Goal: Task Accomplishment & Management: Use online tool/utility

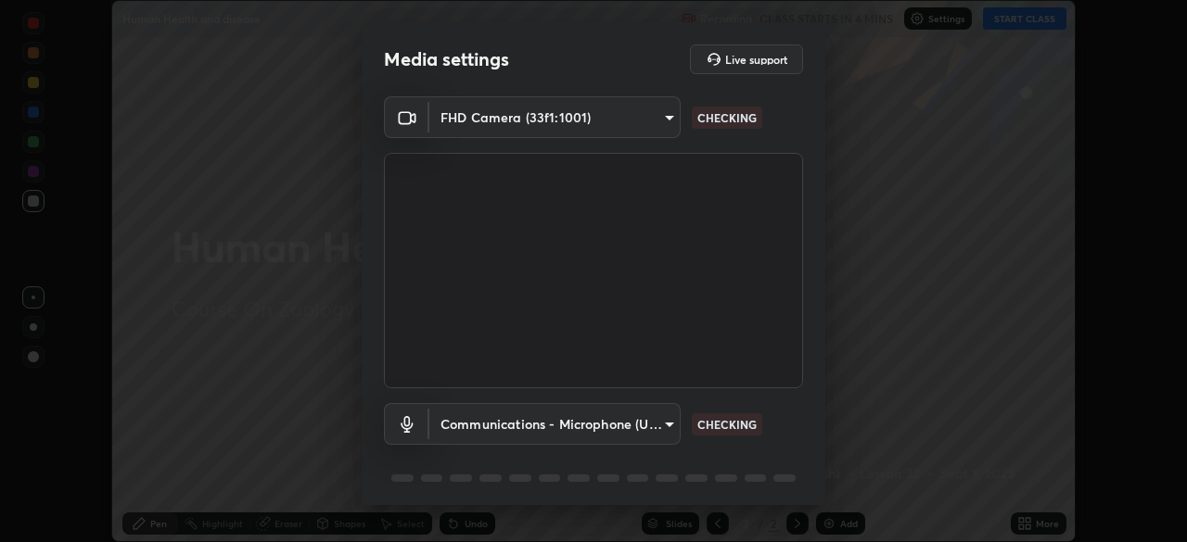
scroll to position [542, 1187]
click at [664, 420] on body "Erase all Human Health and disease Recording CLASS STARTS IN 4 MINS Settings ST…" at bounding box center [593, 271] width 1187 height 542
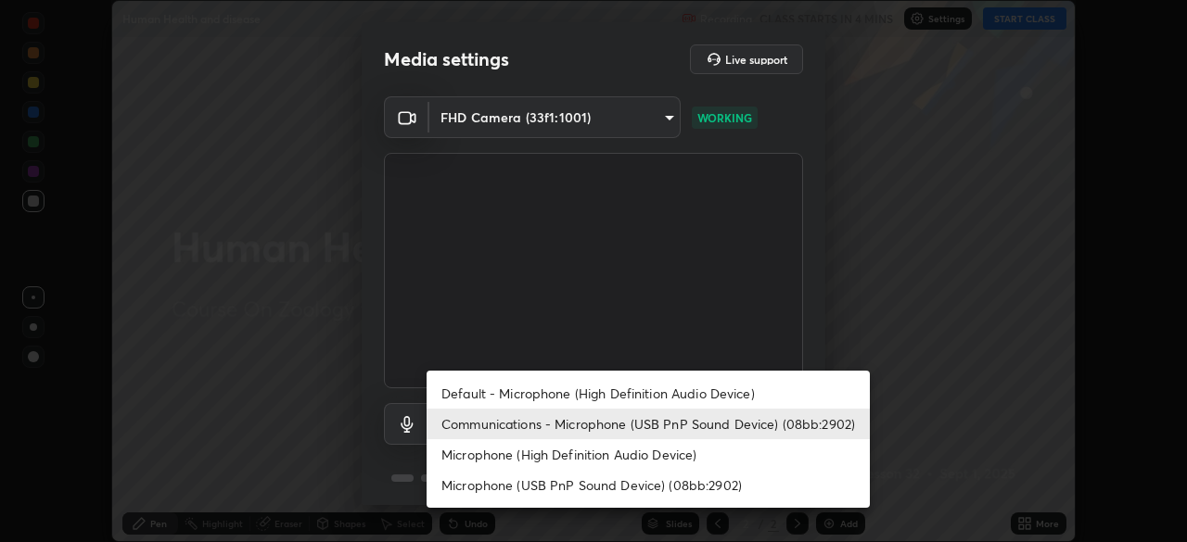
click at [678, 388] on li "Default - Microphone (High Definition Audio Device)" at bounding box center [647, 393] width 443 height 31
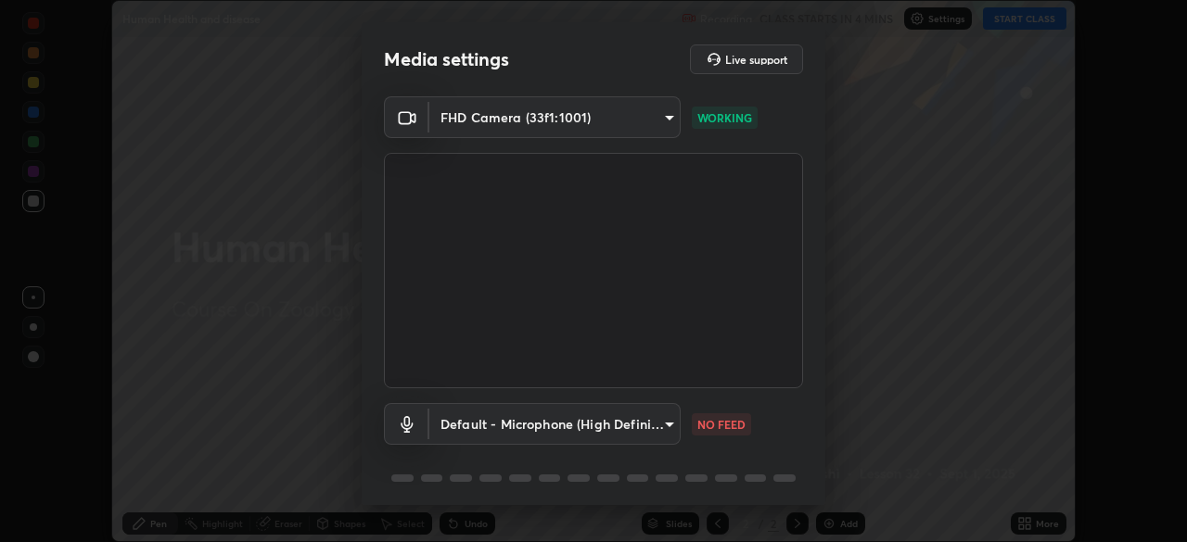
click at [663, 417] on body "Erase all Human Health and disease Recording CLASS STARTS IN 4 MINS Settings ST…" at bounding box center [593, 271] width 1187 height 542
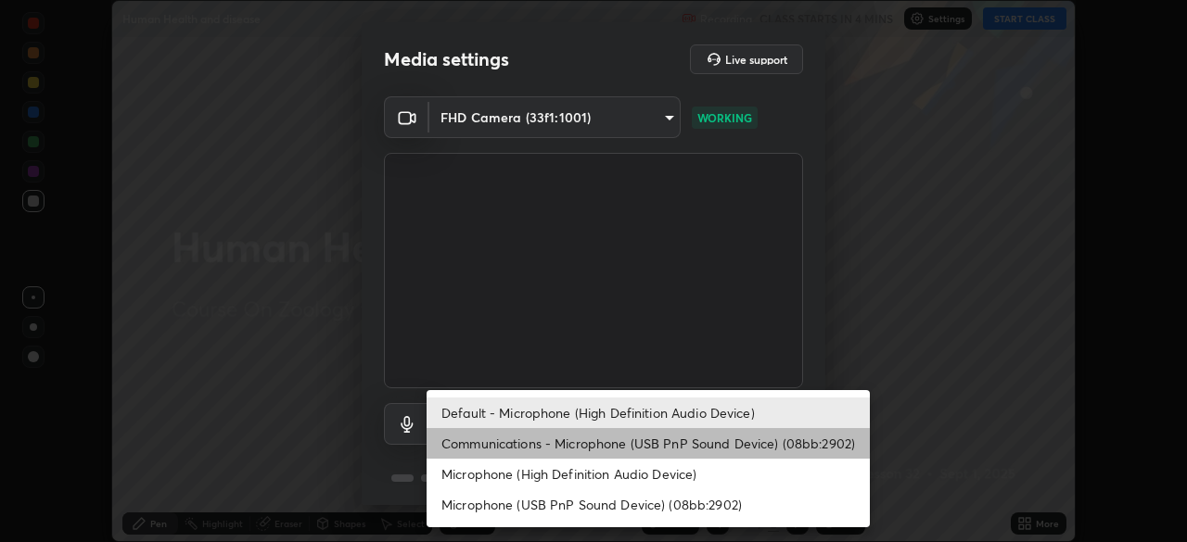
click at [662, 440] on li "Communications - Microphone (USB PnP Sound Device) (08bb:2902)" at bounding box center [647, 443] width 443 height 31
type input "communications"
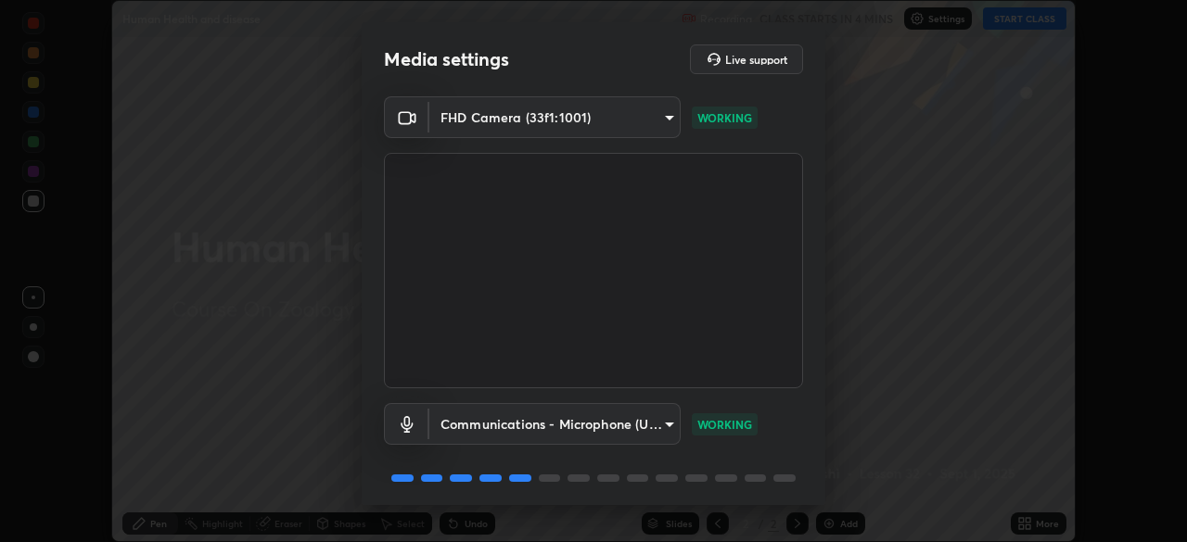
scroll to position [66, 0]
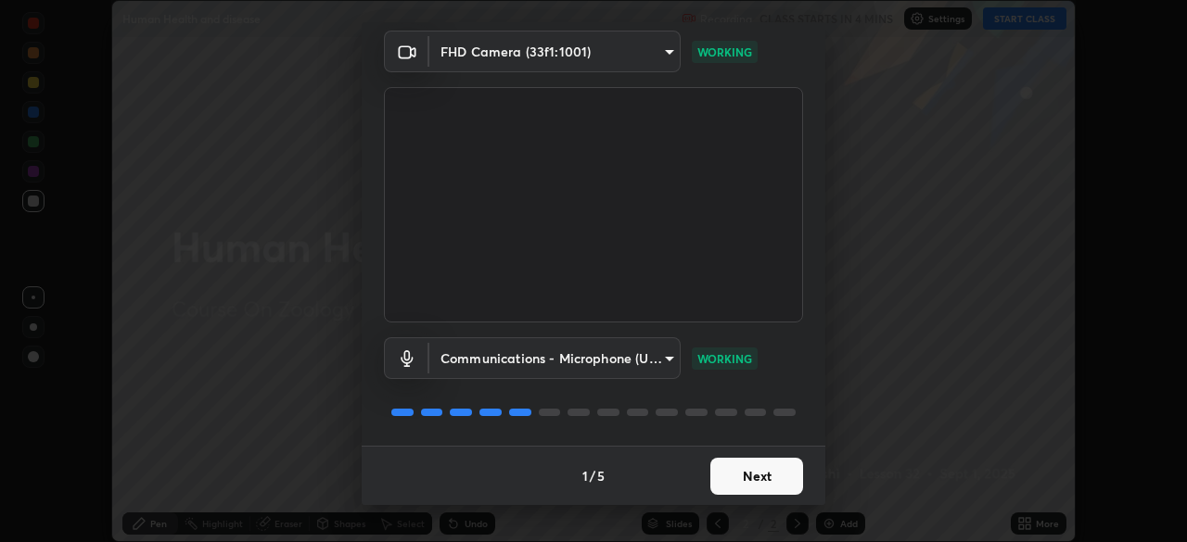
click at [737, 482] on button "Next" at bounding box center [756, 476] width 93 height 37
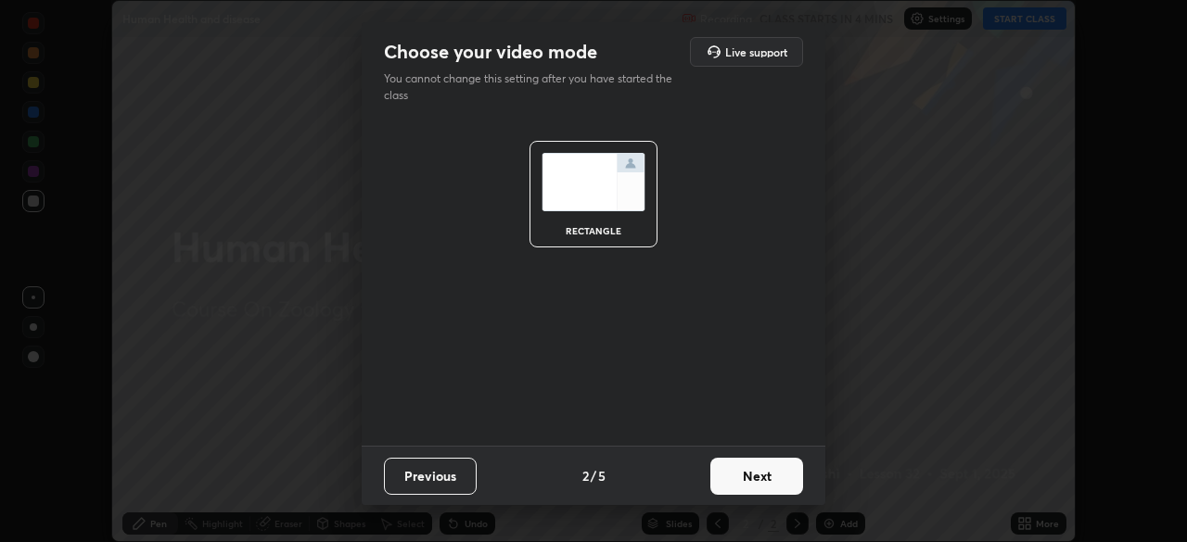
click at [740, 478] on button "Next" at bounding box center [756, 476] width 93 height 37
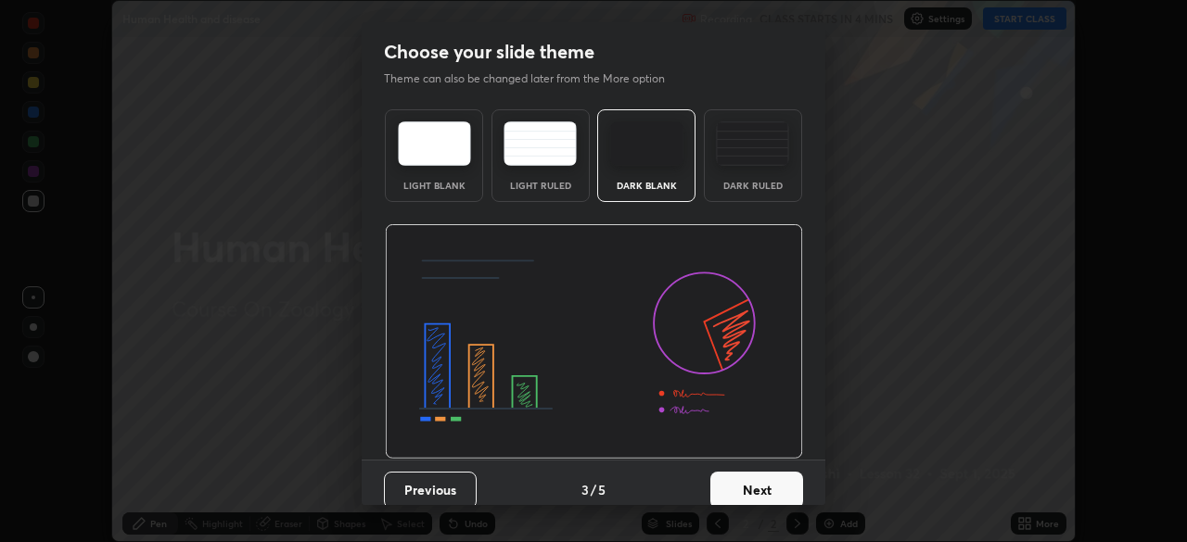
click at [736, 479] on button "Next" at bounding box center [756, 490] width 93 height 37
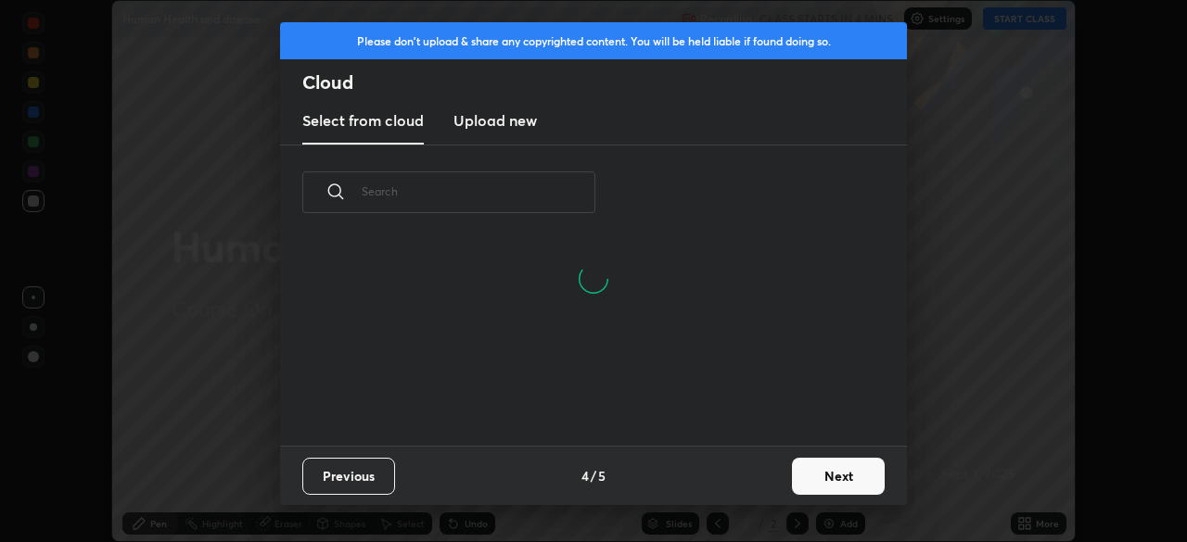
click at [807, 481] on button "Next" at bounding box center [838, 476] width 93 height 37
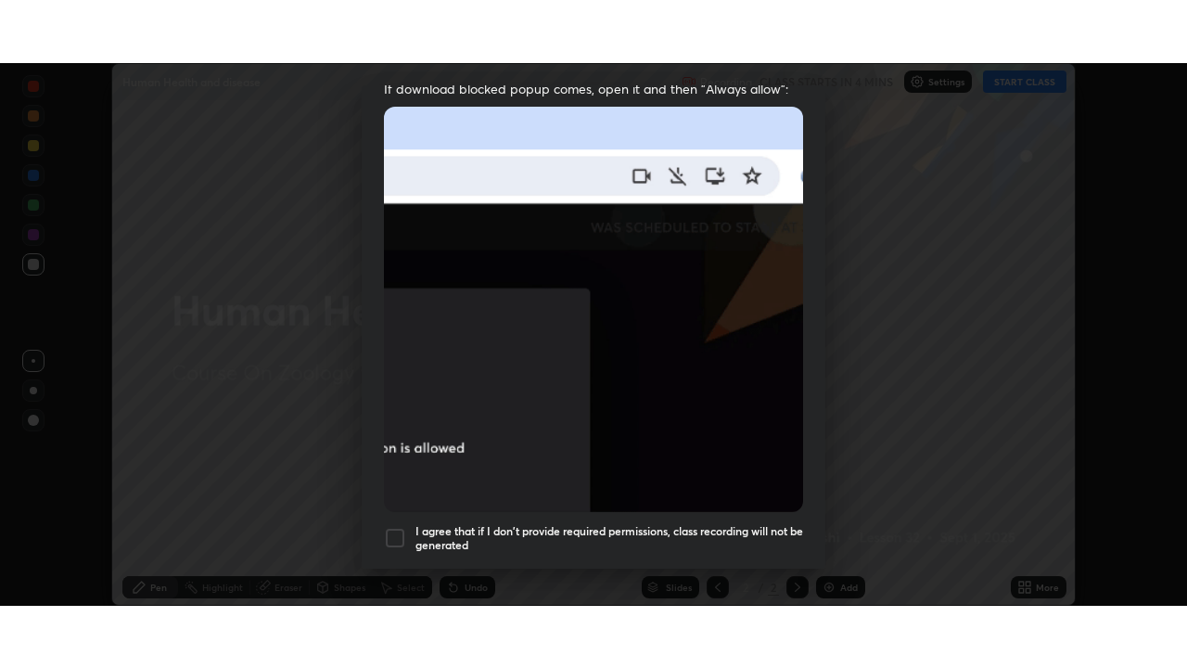
scroll to position [444, 0]
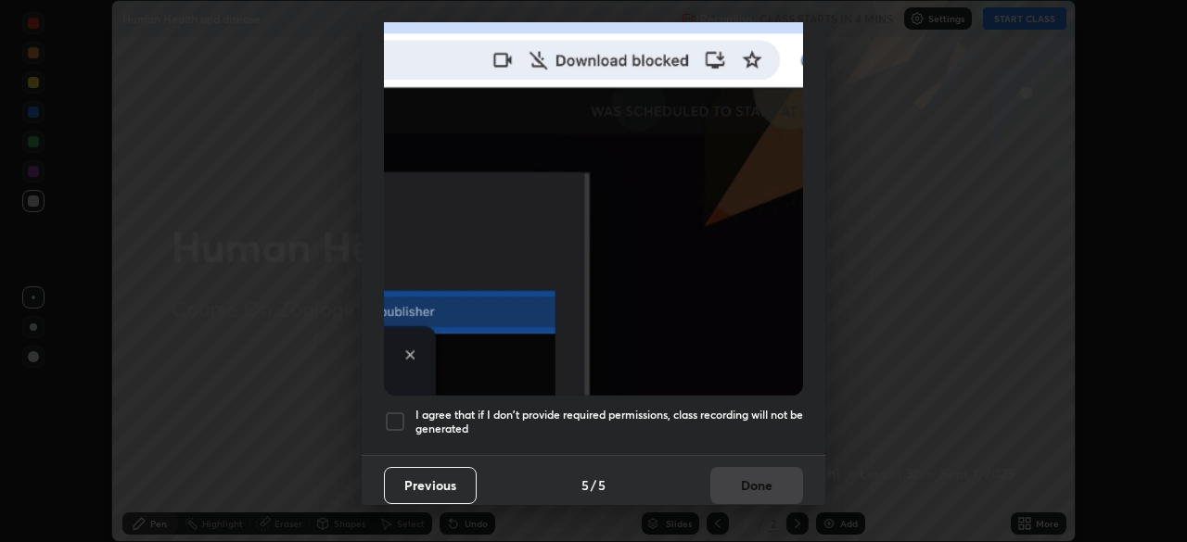
click at [407, 413] on div "I agree that if I don't provide required permissions, class recording will not …" at bounding box center [593, 422] width 419 height 22
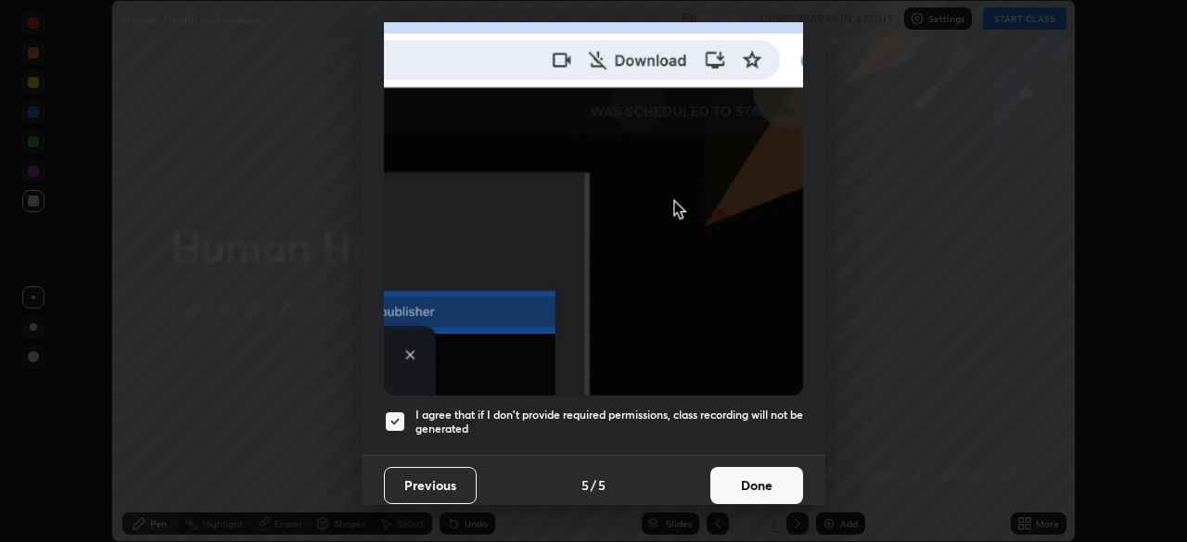
click at [756, 472] on button "Done" at bounding box center [756, 485] width 93 height 37
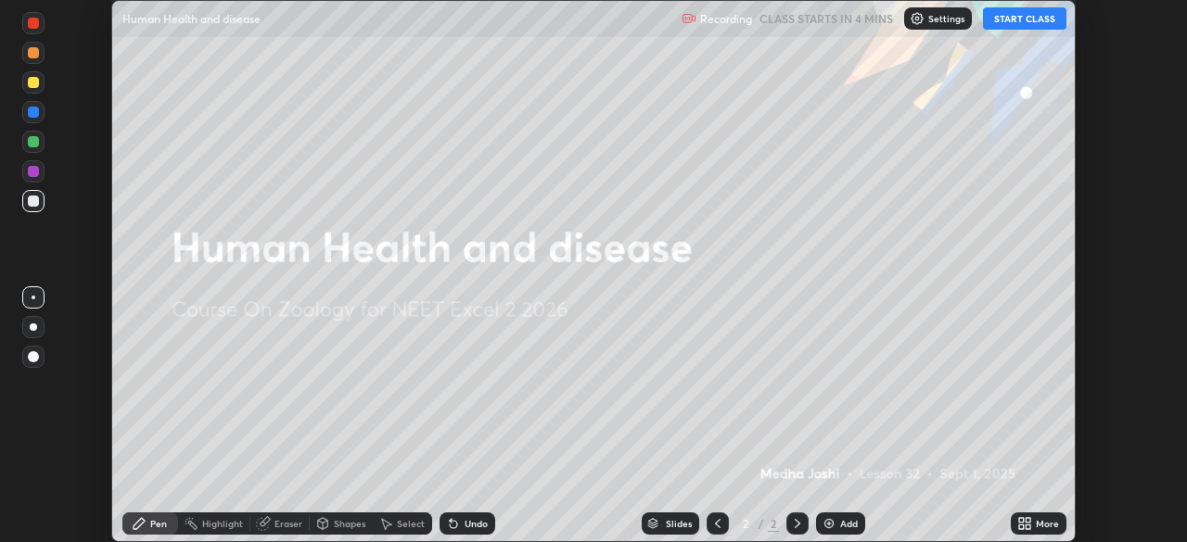
click at [1021, 521] on icon at bounding box center [1021, 520] width 5 height 5
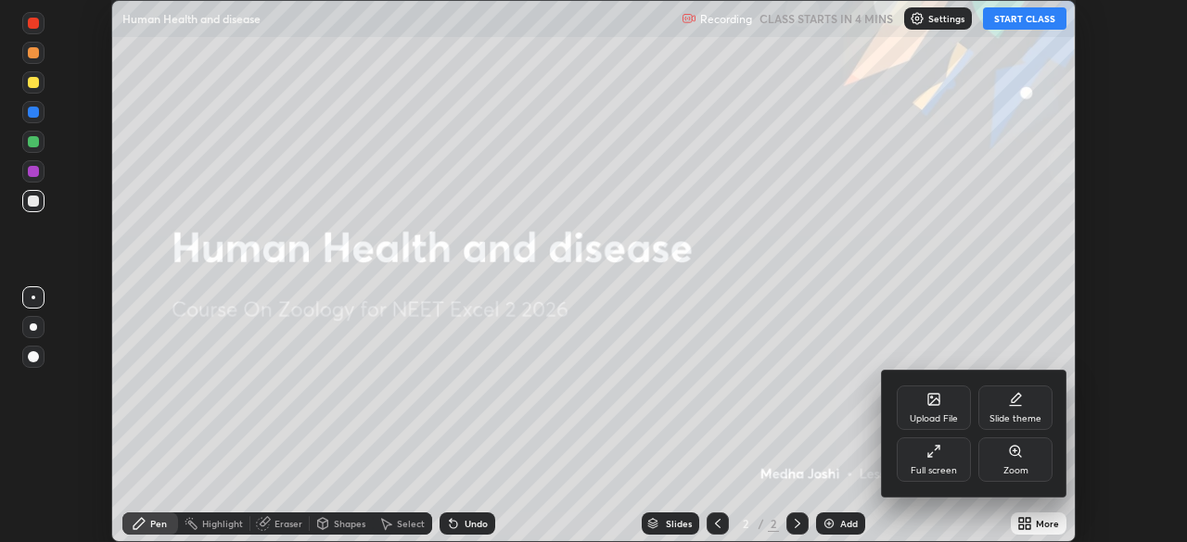
click at [935, 466] on div "Full screen" at bounding box center [933, 470] width 46 height 9
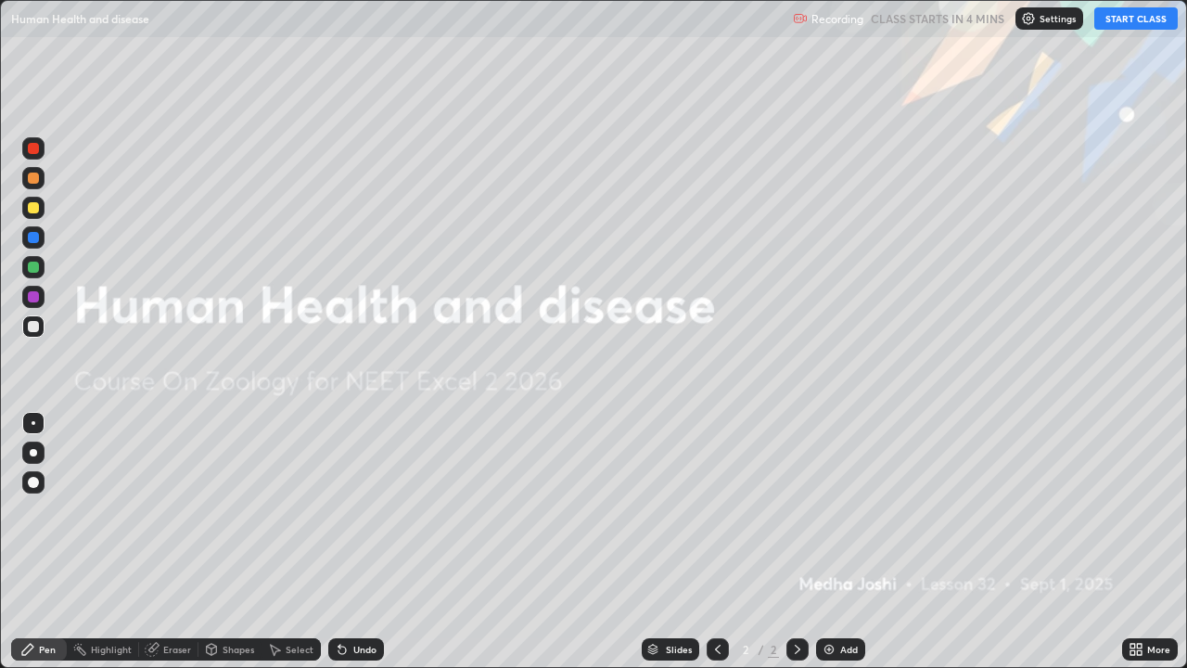
scroll to position [668, 1187]
click at [1112, 20] on button "START CLASS" at bounding box center [1135, 18] width 83 height 22
click at [847, 541] on div "Add" at bounding box center [849, 648] width 18 height 9
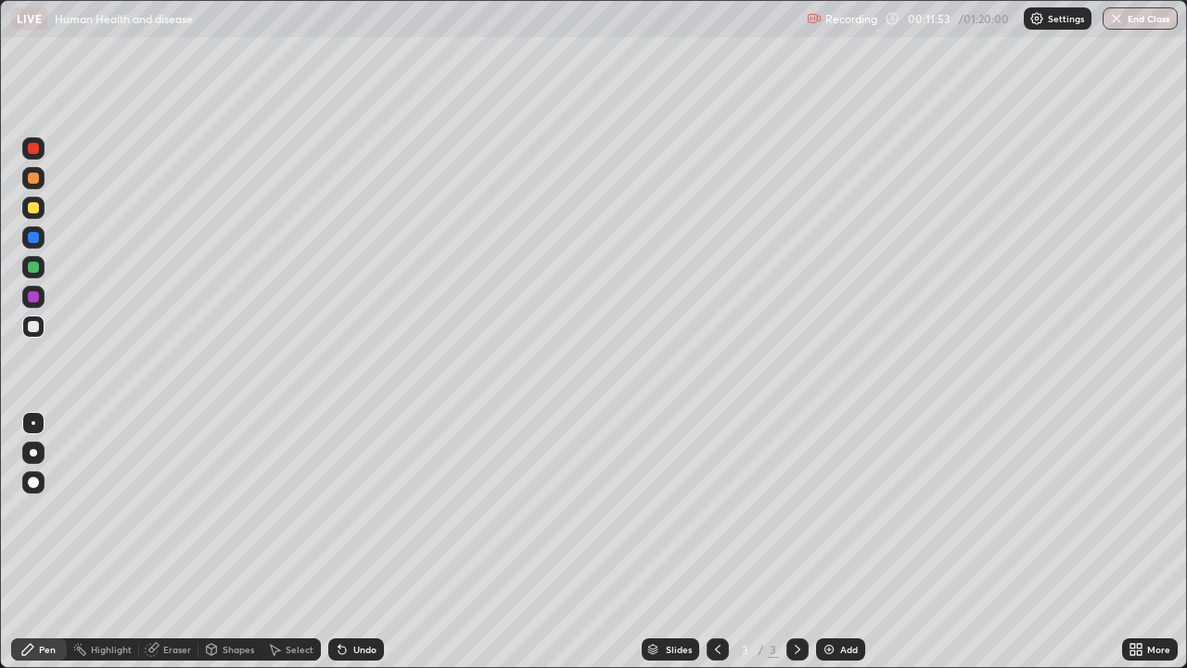
click at [850, 541] on div "Add" at bounding box center [849, 648] width 18 height 9
click at [37, 176] on div at bounding box center [33, 177] width 11 height 11
click at [31, 323] on div at bounding box center [33, 326] width 11 height 11
click at [370, 541] on div "Undo" at bounding box center [356, 649] width 56 height 22
click at [356, 541] on div "Undo" at bounding box center [356, 649] width 56 height 22
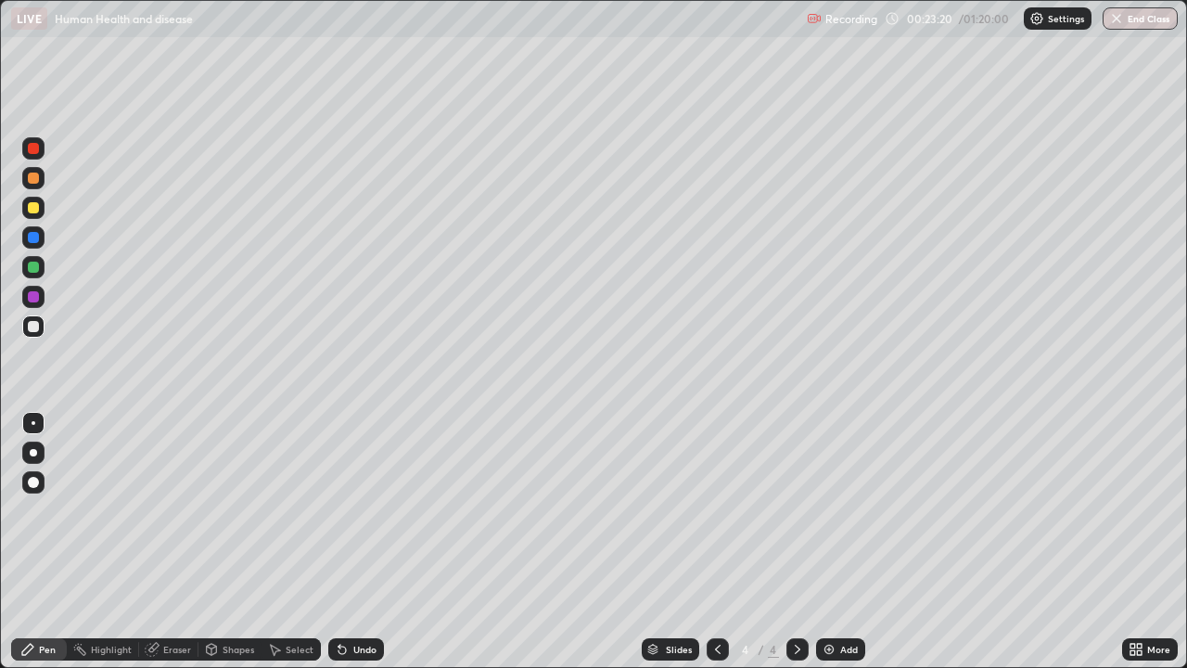
click at [1139, 541] on icon at bounding box center [1139, 652] width 5 height 5
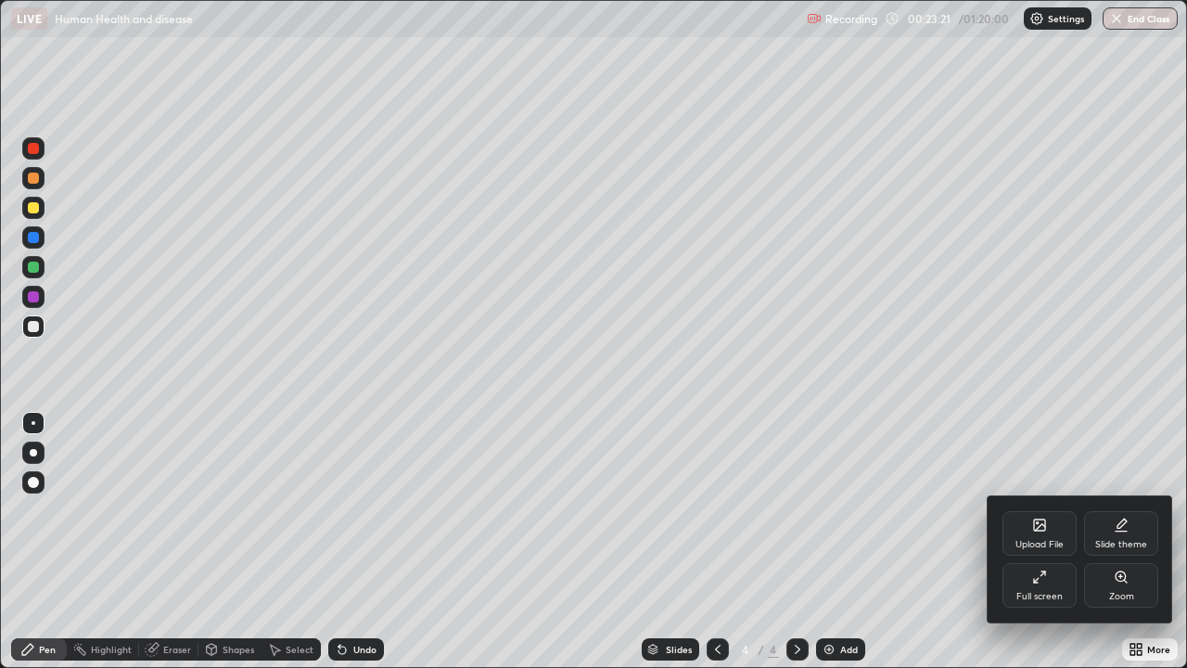
click at [1030, 524] on div "Upload File" at bounding box center [1039, 533] width 74 height 45
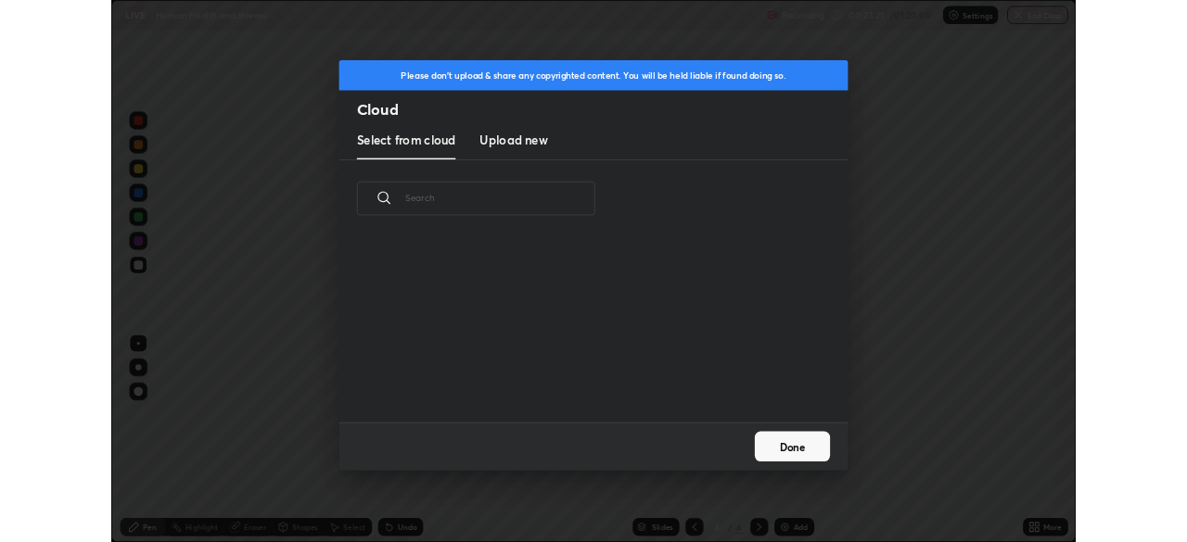
scroll to position [6, 10]
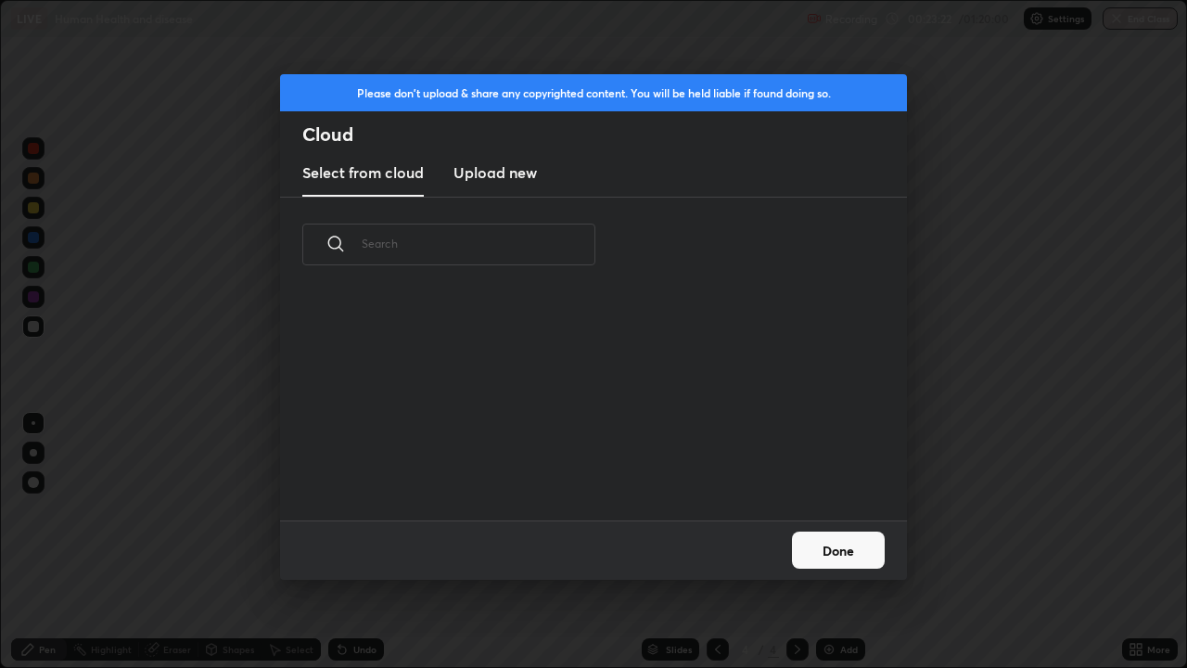
click at [520, 176] on h3 "Upload new" at bounding box center [494, 172] width 83 height 22
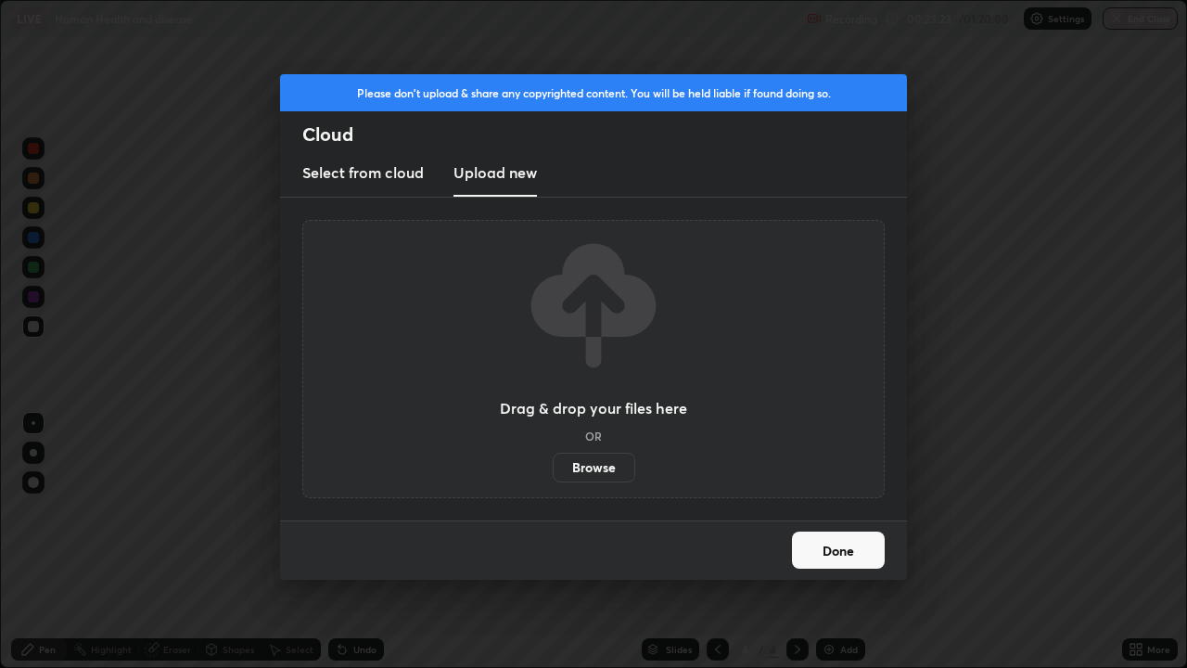
click at [584, 466] on label "Browse" at bounding box center [594, 467] width 83 height 30
click at [553, 466] on input "Browse" at bounding box center [553, 467] width 0 height 30
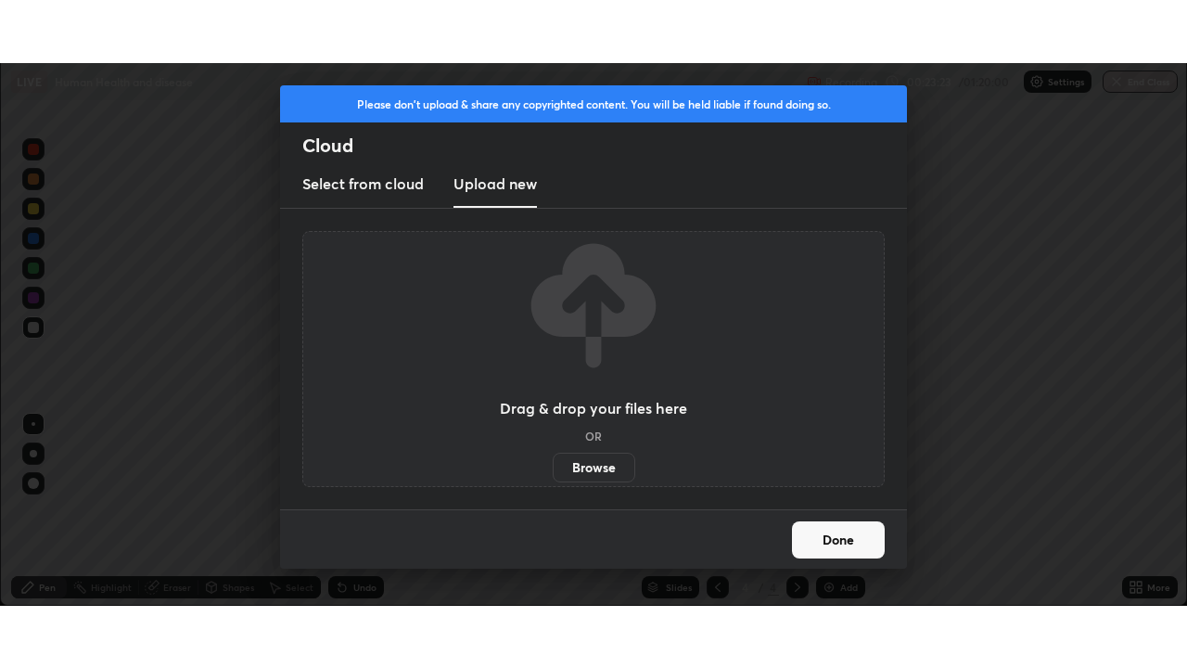
scroll to position [92172, 91528]
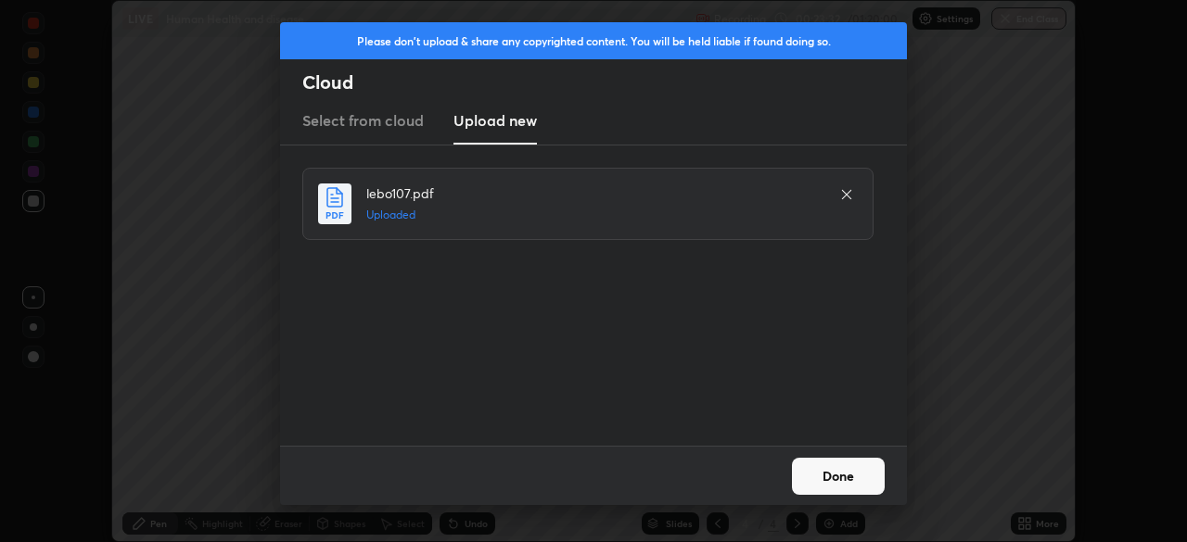
click at [857, 477] on button "Done" at bounding box center [838, 476] width 93 height 37
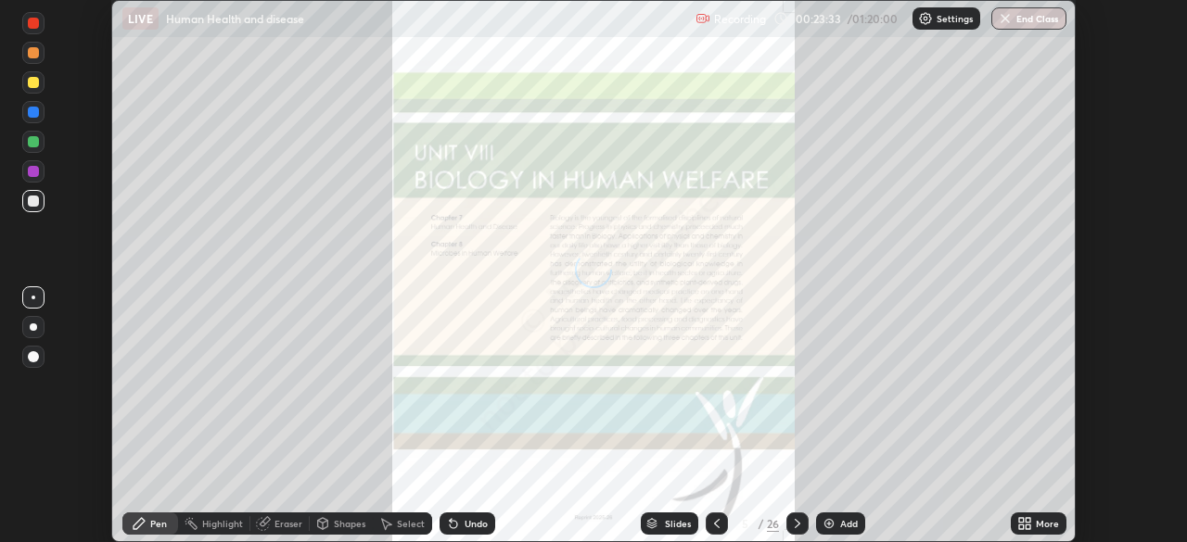
click at [1037, 522] on div "More" at bounding box center [1047, 523] width 23 height 9
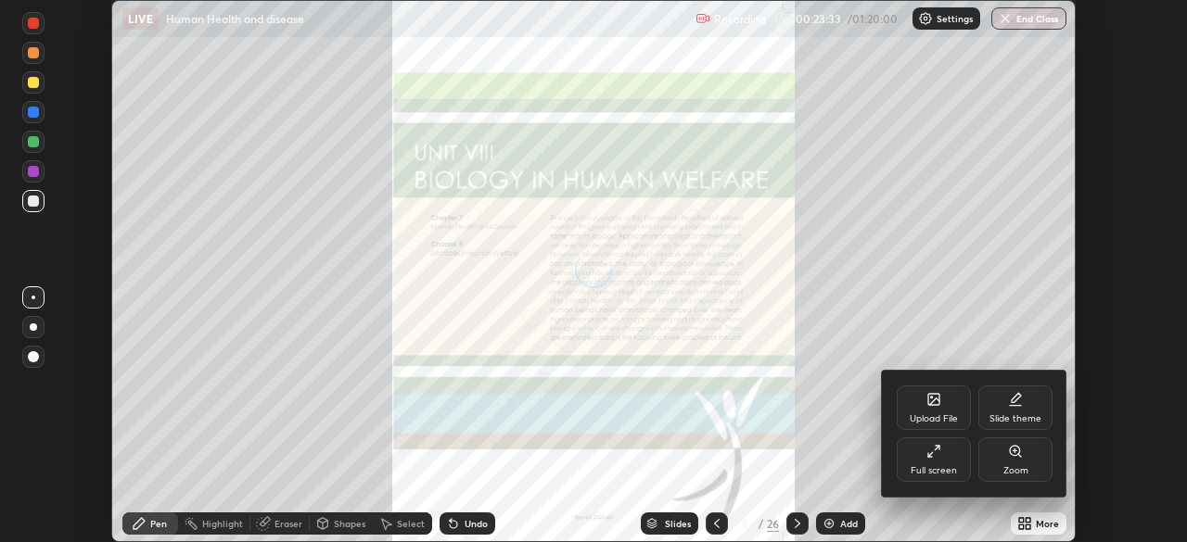
click at [952, 459] on div "Full screen" at bounding box center [934, 460] width 74 height 45
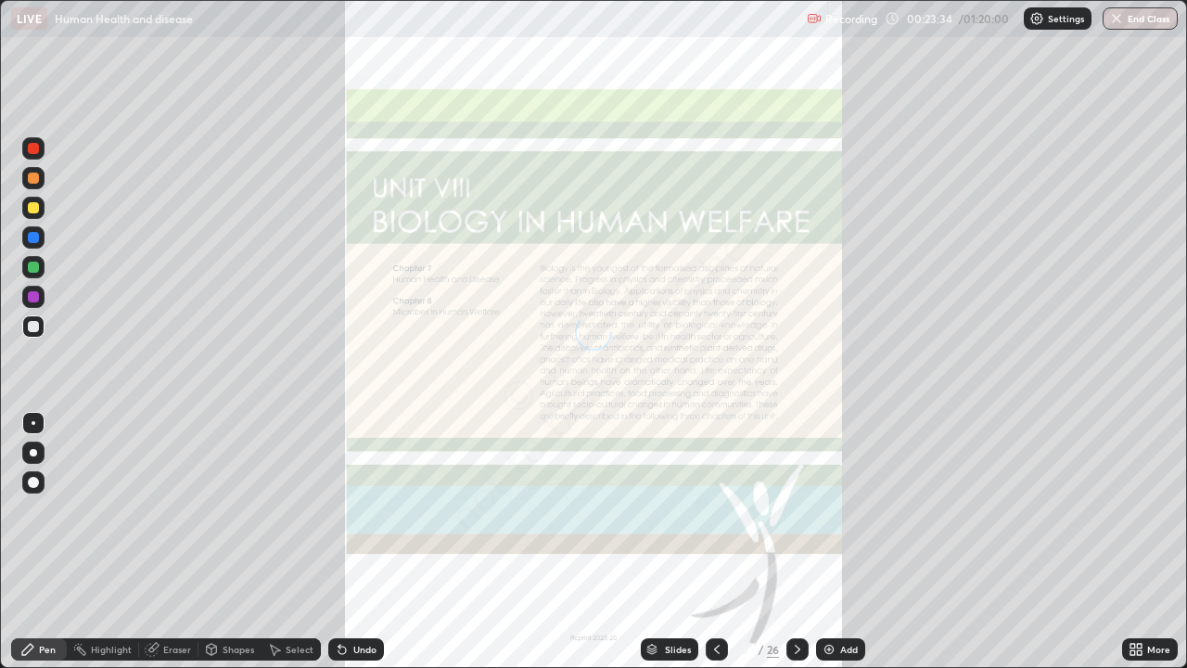
scroll to position [668, 1187]
click at [670, 541] on div "Slides" at bounding box center [678, 648] width 26 height 9
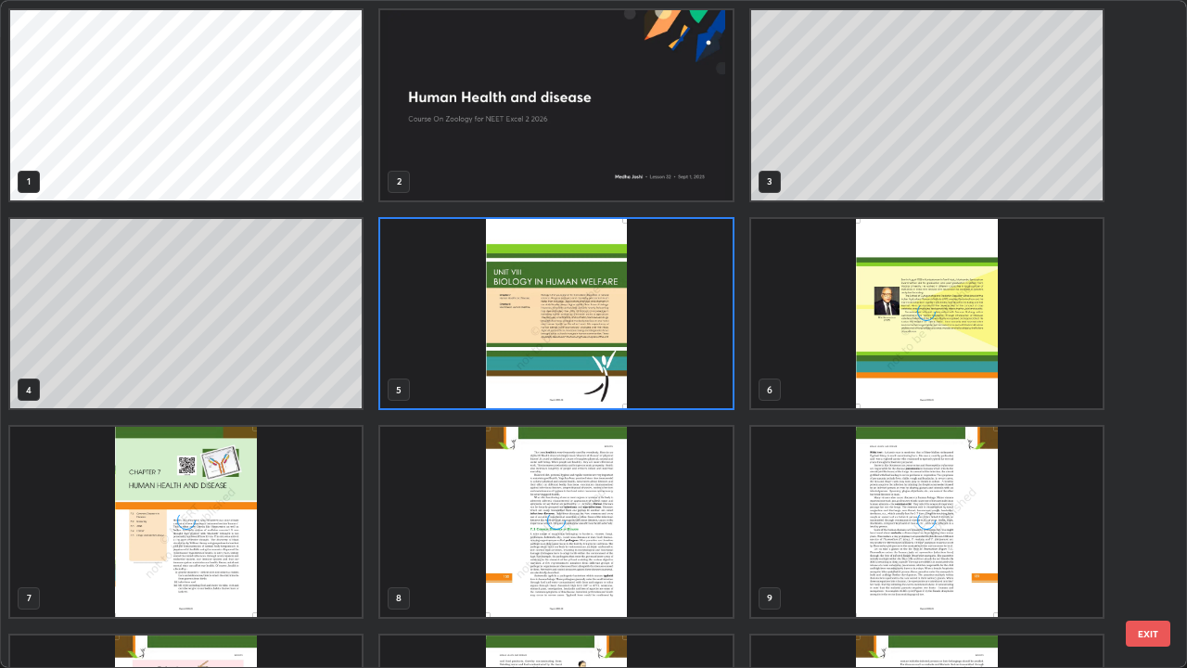
scroll to position [660, 1176]
click at [346, 518] on img "grid" at bounding box center [185, 521] width 351 height 190
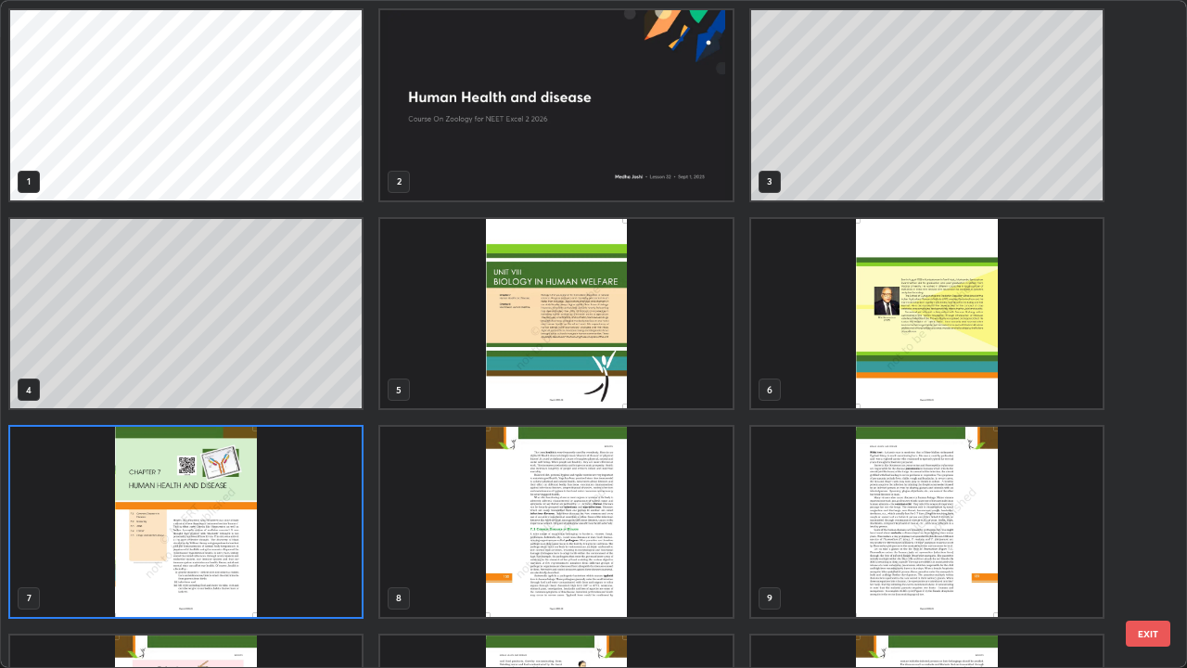
click at [344, 506] on img "grid" at bounding box center [185, 521] width 351 height 190
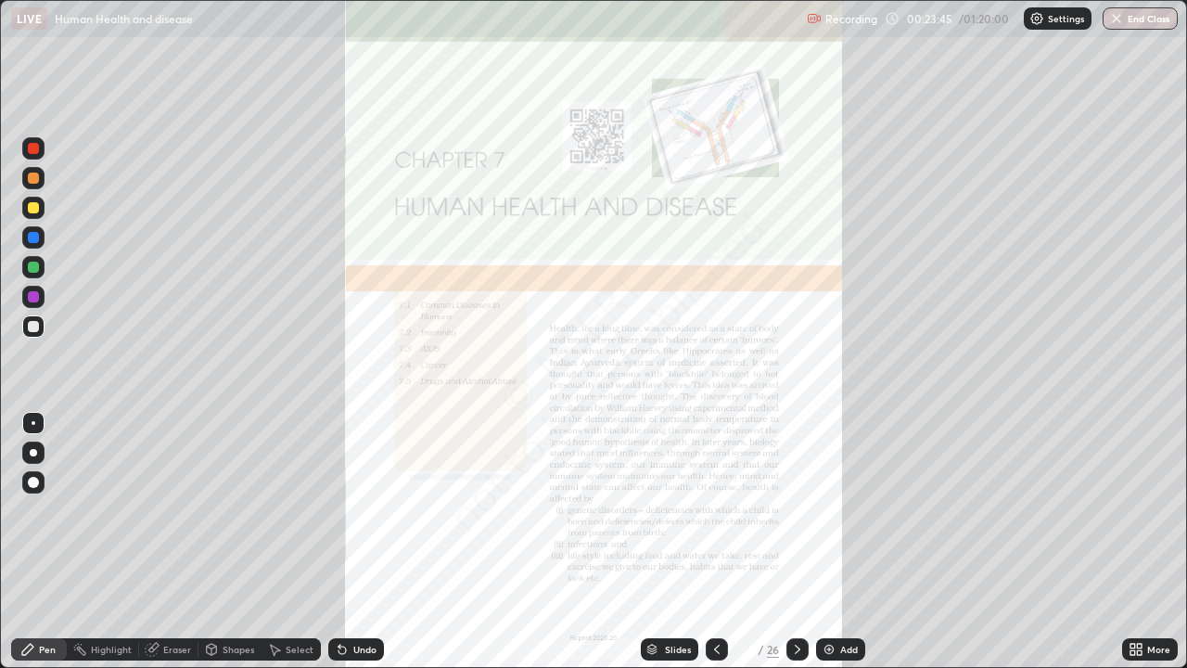
click at [1152, 541] on div "More" at bounding box center [1158, 648] width 23 height 9
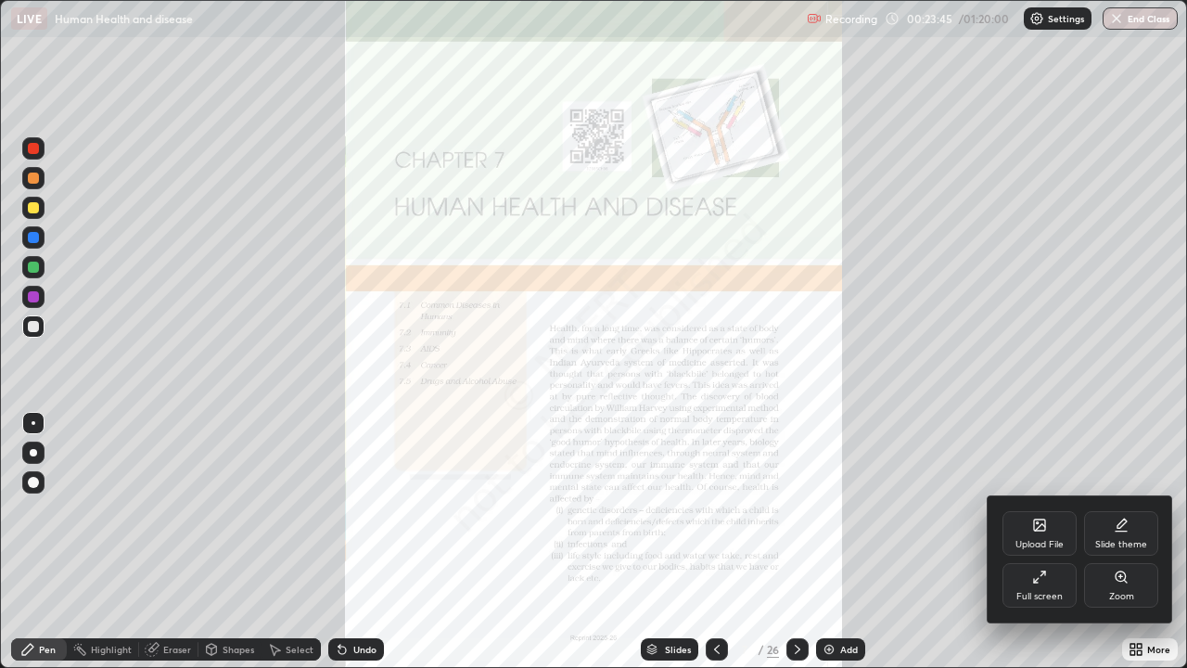
click at [1117, 541] on div at bounding box center [593, 334] width 1187 height 668
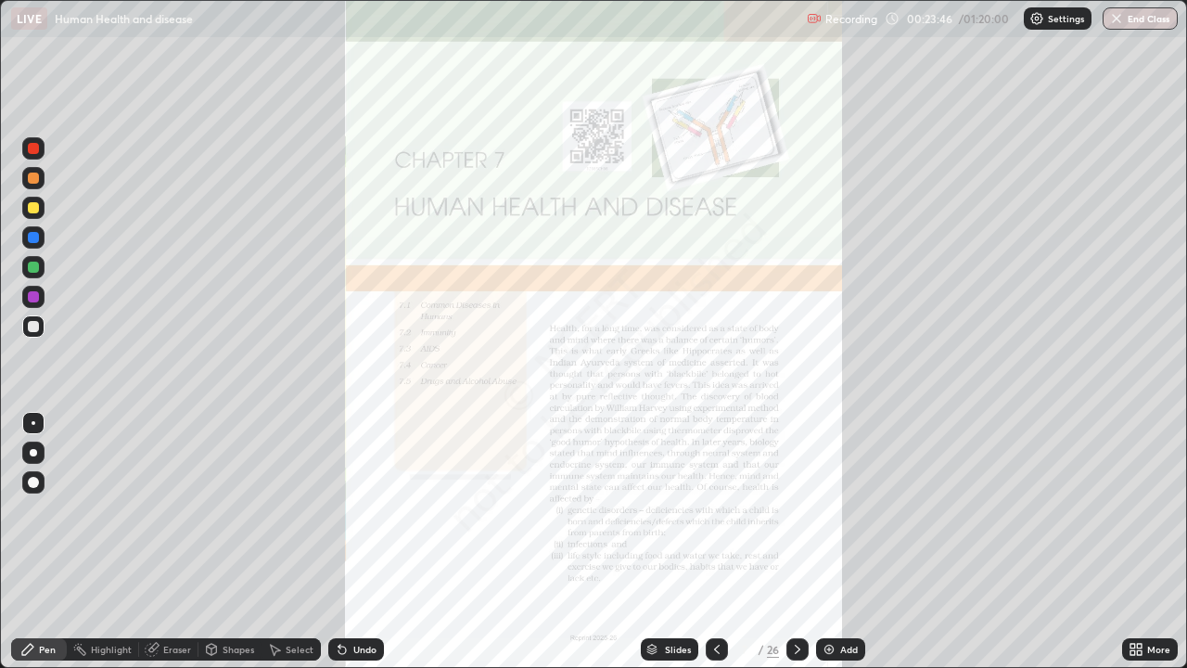
click at [1132, 541] on icon at bounding box center [1132, 645] width 5 height 5
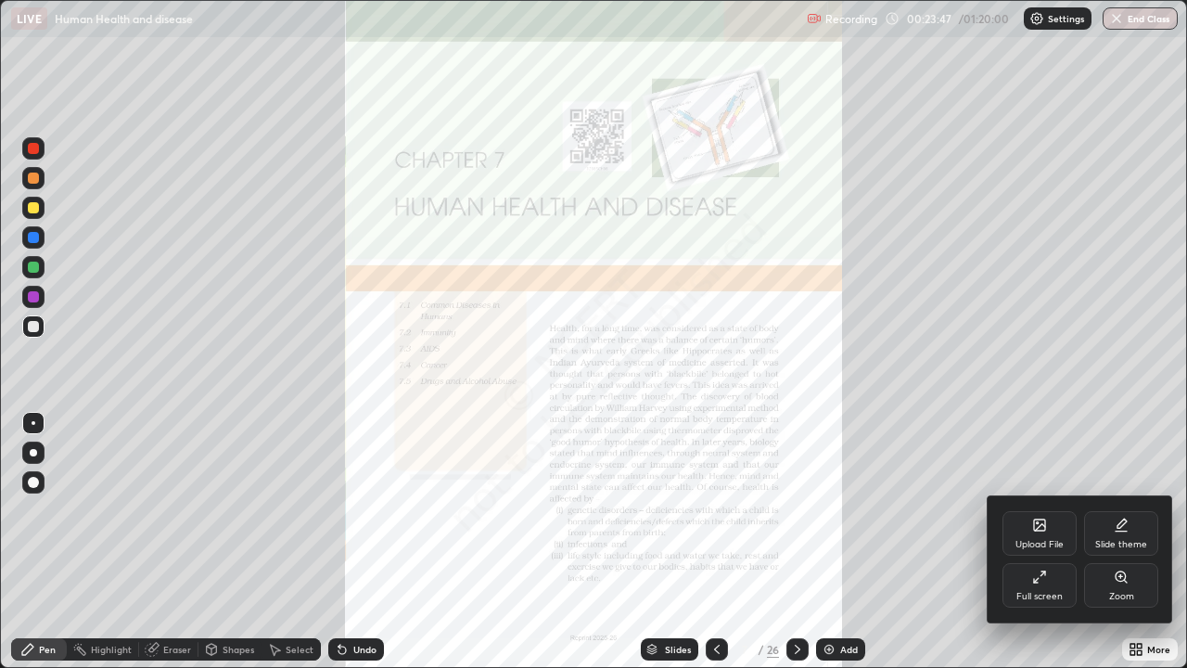
click at [1105, 541] on div "Zoom" at bounding box center [1121, 585] width 74 height 45
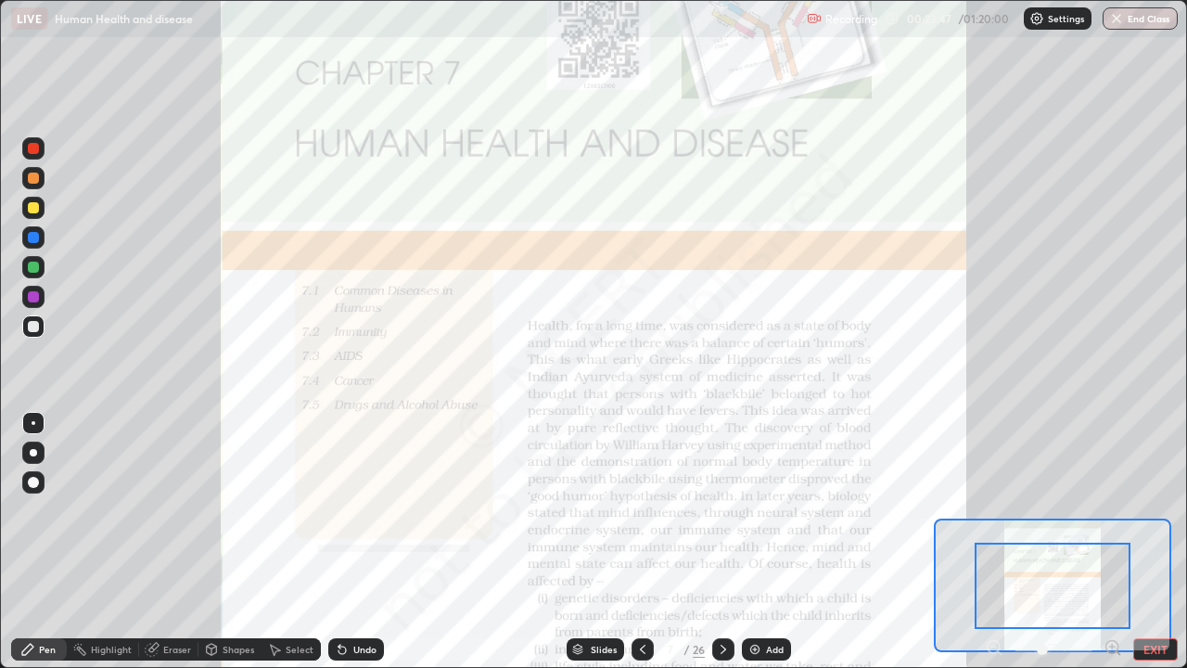
click at [1112, 541] on icon at bounding box center [1112, 646] width 5 height 0
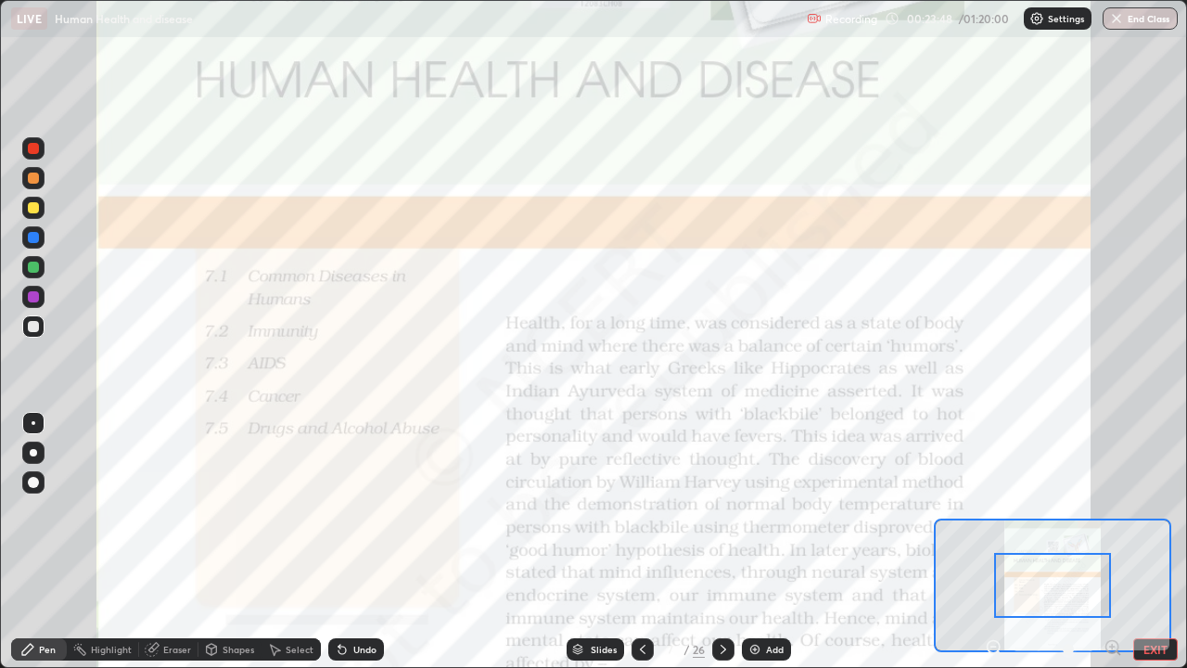
click at [1112, 541] on icon at bounding box center [1112, 646] width 0 height 5
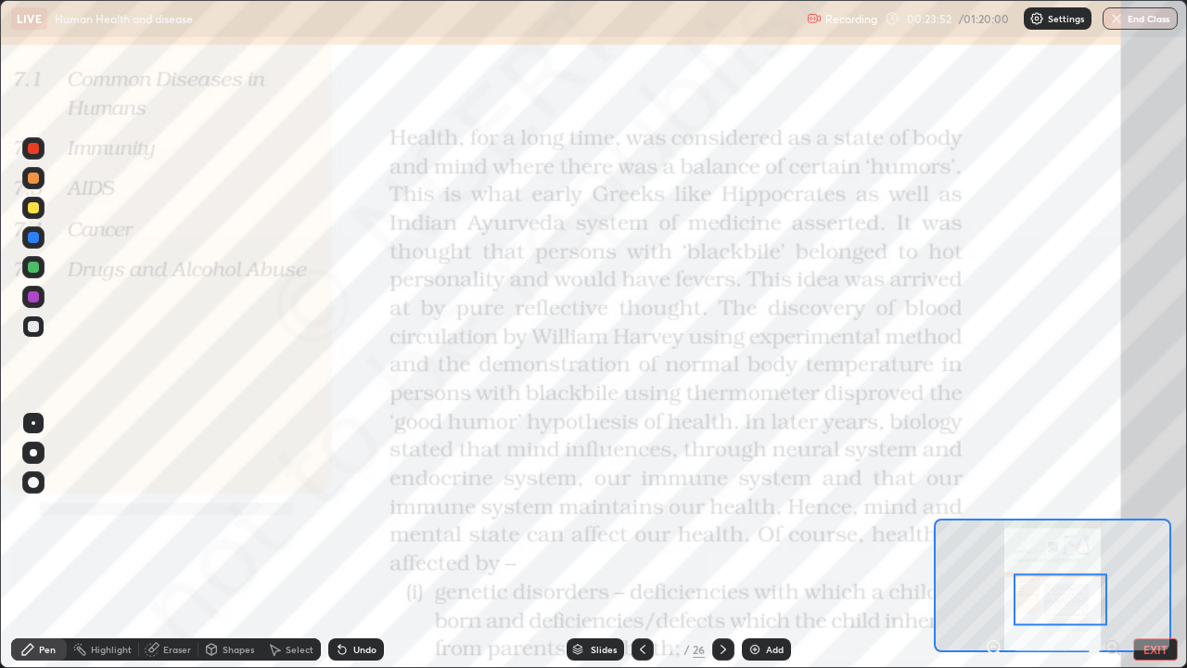
click at [34, 148] on div at bounding box center [33, 148] width 11 height 11
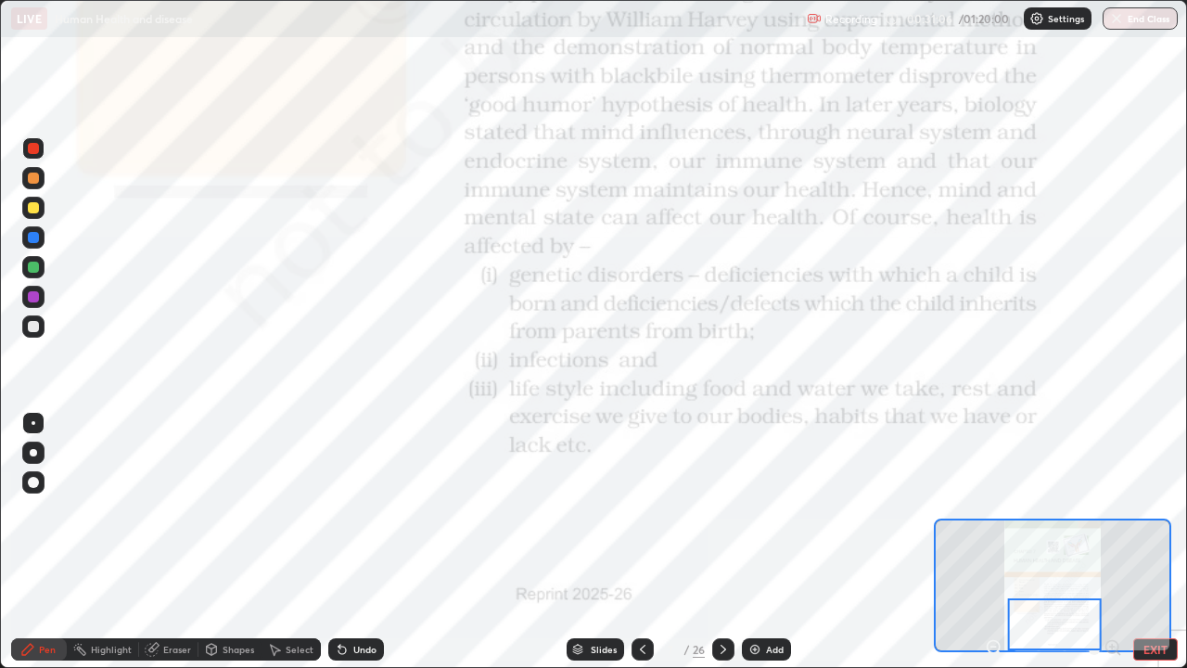
click at [719, 541] on icon at bounding box center [723, 649] width 15 height 15
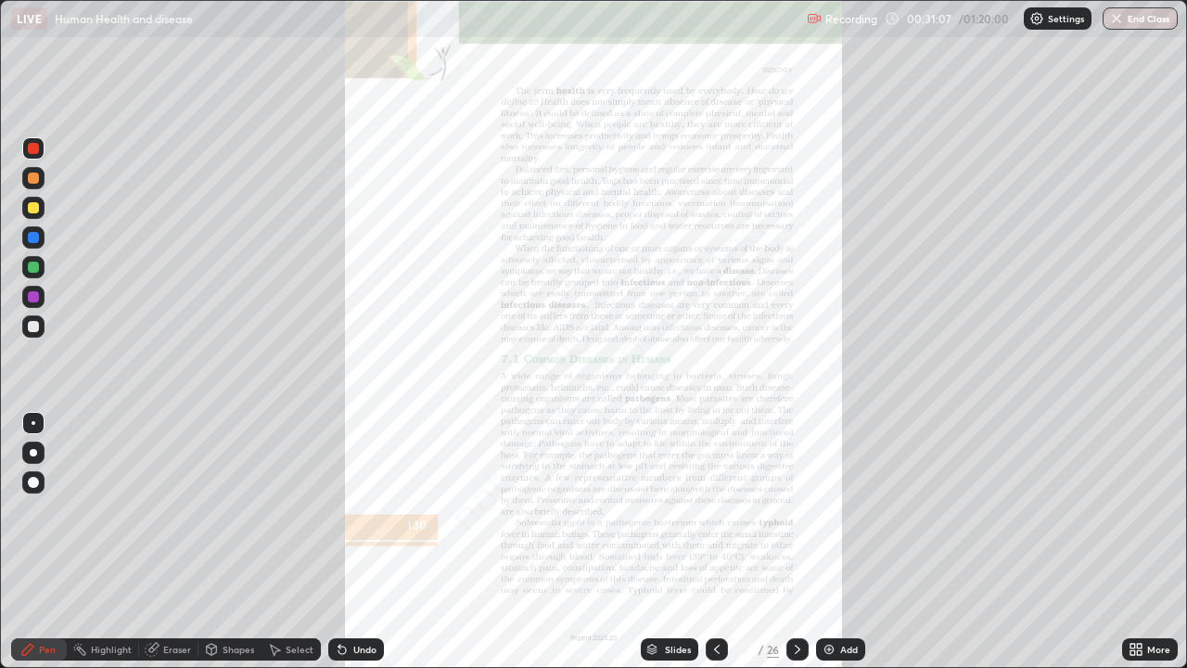
click at [1130, 541] on icon at bounding box center [1132, 645] width 5 height 5
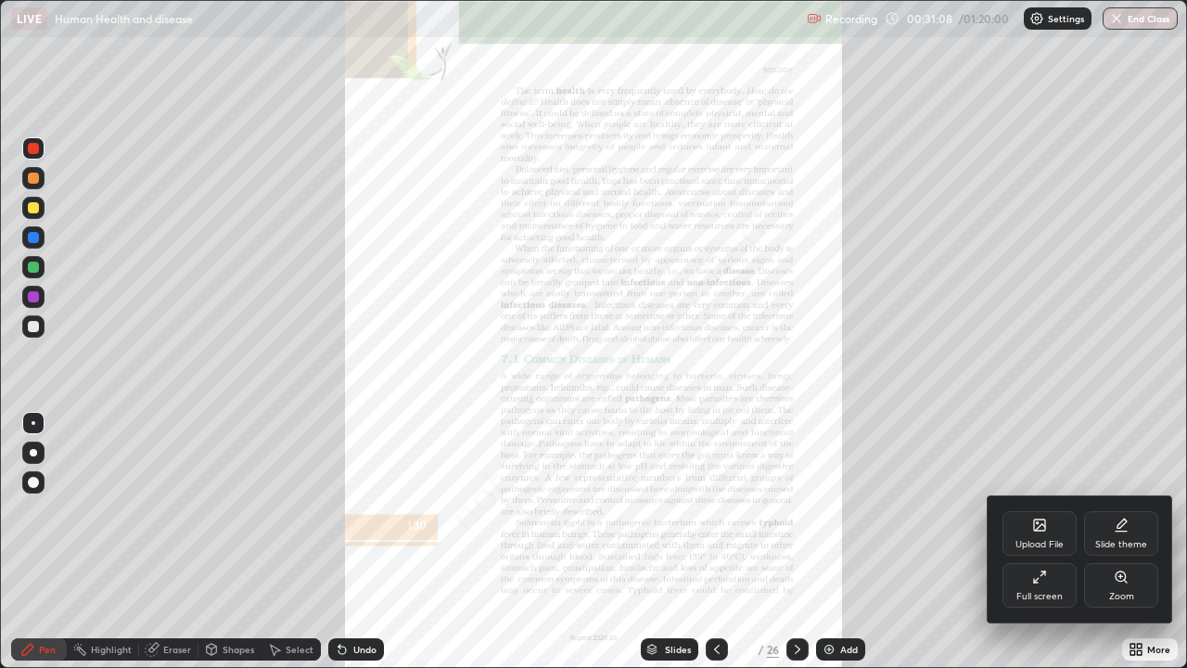
click at [1092, 541] on div "Zoom" at bounding box center [1121, 585] width 74 height 45
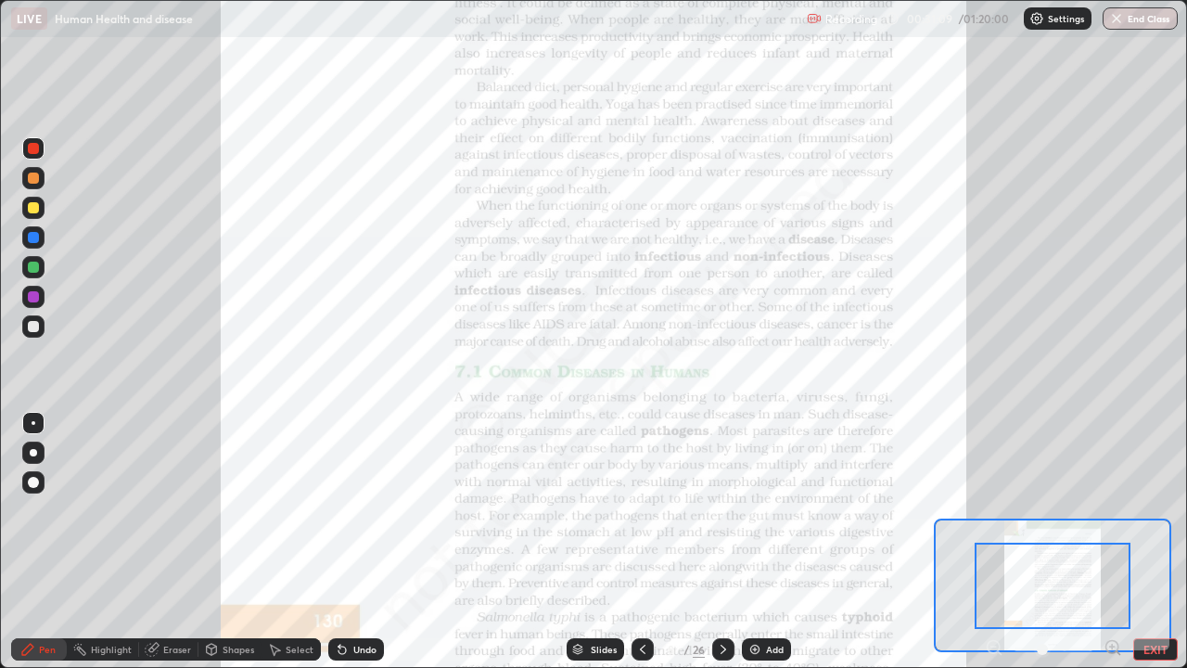
click at [1109, 541] on icon at bounding box center [1112, 647] width 19 height 19
click at [1112, 541] on icon at bounding box center [1112, 646] width 5 height 0
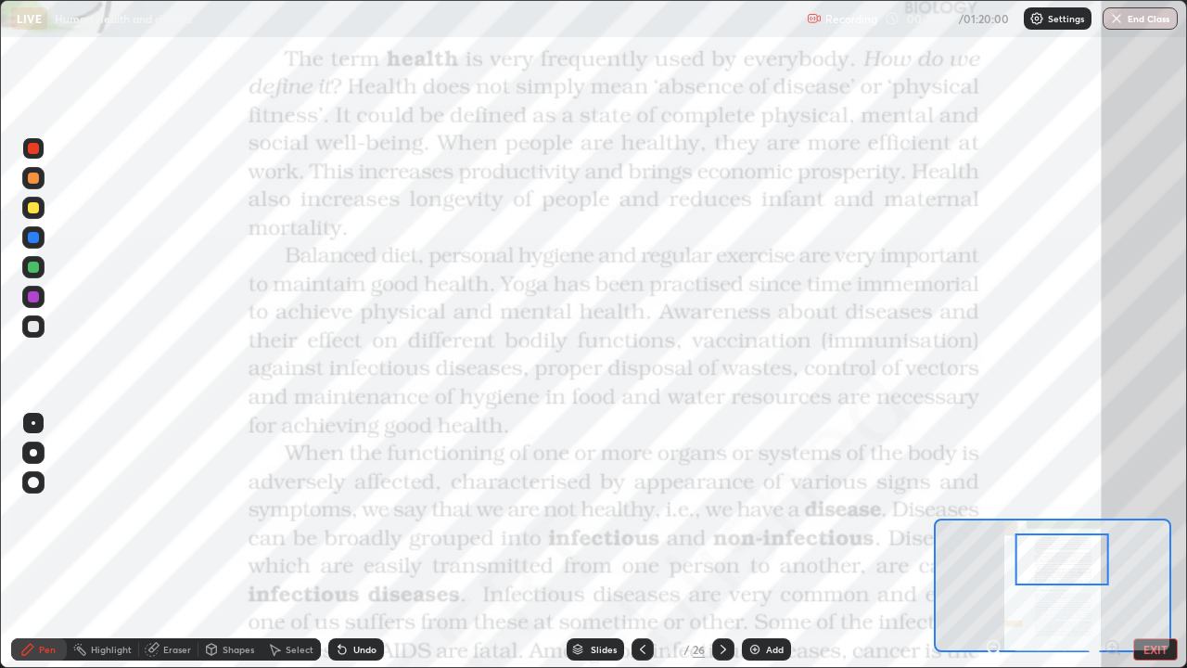
click at [776, 541] on div "Add" at bounding box center [775, 648] width 18 height 9
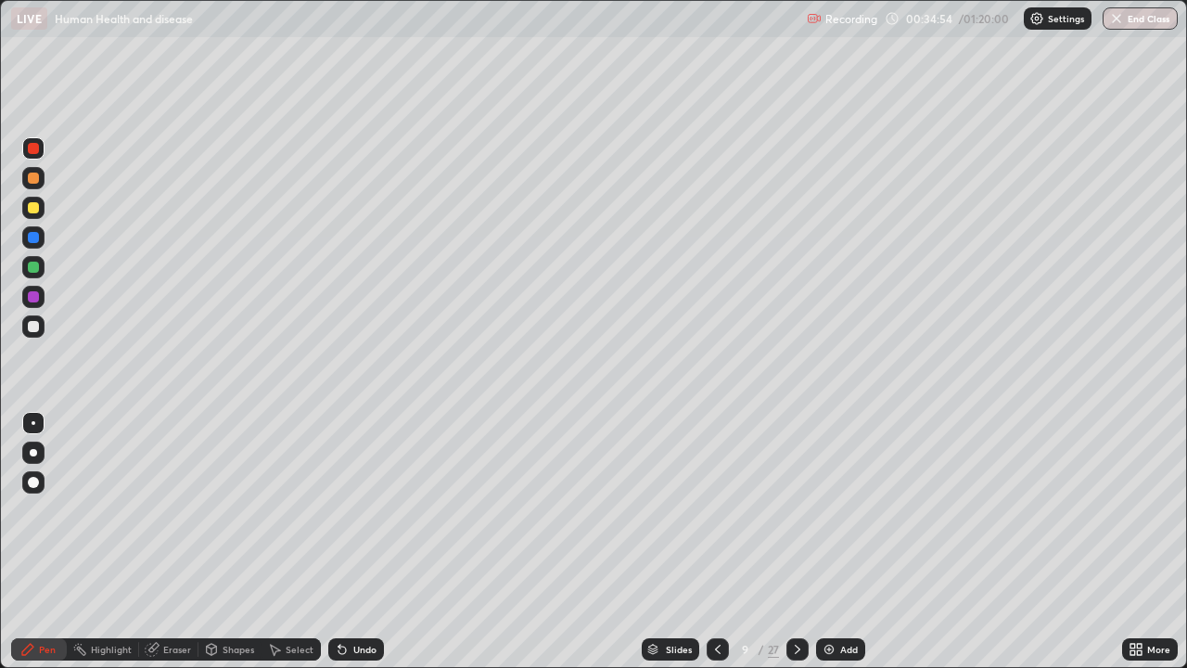
click at [670, 541] on div "Slides" at bounding box center [679, 648] width 26 height 9
click at [840, 541] on div "Add" at bounding box center [849, 648] width 18 height 9
click at [38, 175] on div at bounding box center [33, 177] width 11 height 11
click at [345, 541] on div "Undo" at bounding box center [356, 649] width 56 height 22
click at [34, 209] on div at bounding box center [33, 207] width 11 height 11
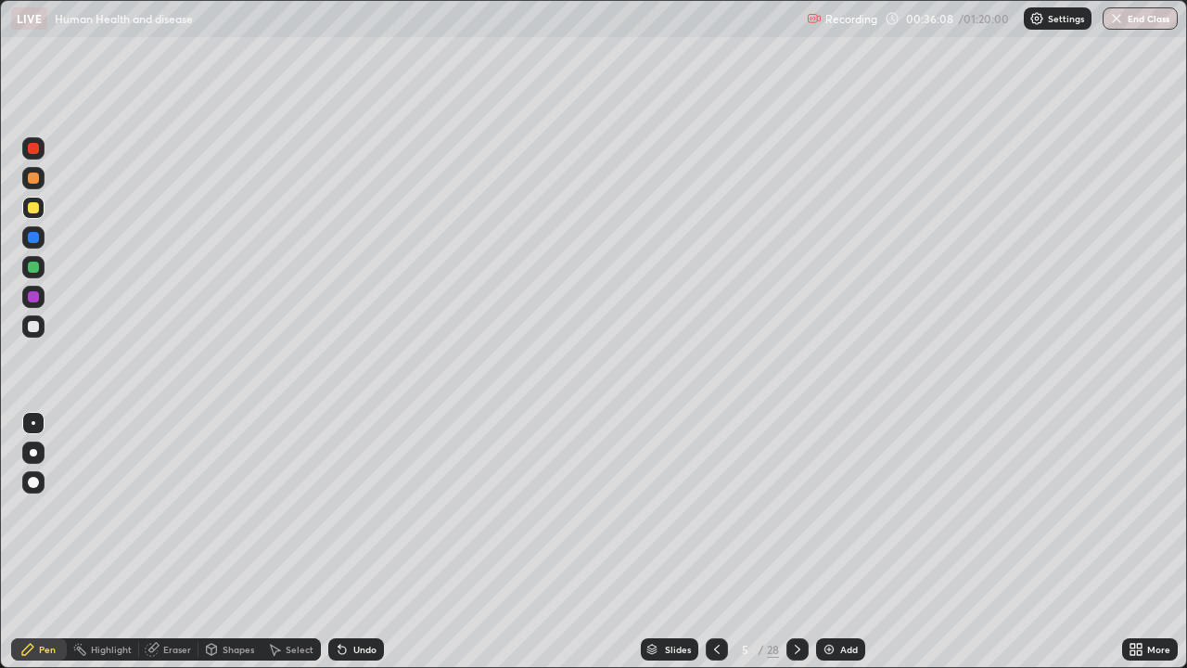
click at [374, 541] on div "Undo" at bounding box center [364, 648] width 23 height 9
click at [375, 541] on div "Undo" at bounding box center [356, 649] width 56 height 22
click at [376, 541] on div "Undo" at bounding box center [356, 649] width 56 height 22
click at [374, 541] on div "Undo" at bounding box center [356, 649] width 56 height 22
click at [40, 326] on div at bounding box center [33, 326] width 22 height 22
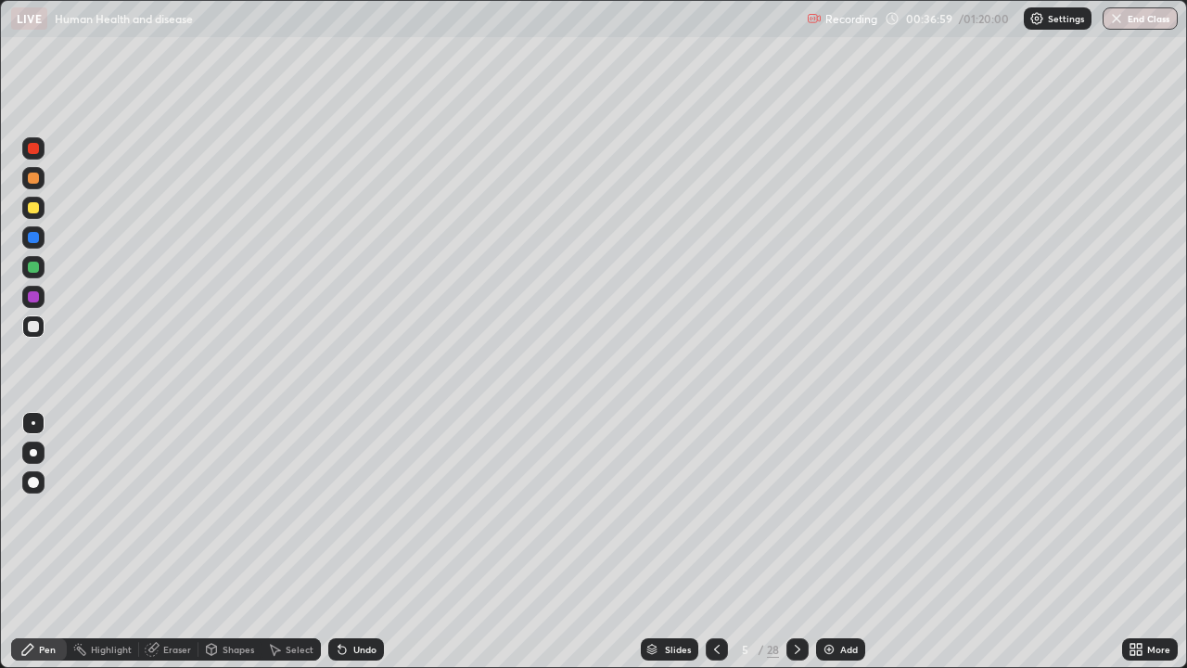
click at [34, 268] on div at bounding box center [33, 266] width 11 height 11
click at [34, 327] on div at bounding box center [33, 326] width 11 height 11
click at [33, 235] on div at bounding box center [33, 237] width 11 height 11
click at [348, 541] on div "Undo" at bounding box center [356, 649] width 56 height 22
click at [43, 335] on div at bounding box center [33, 327] width 22 height 30
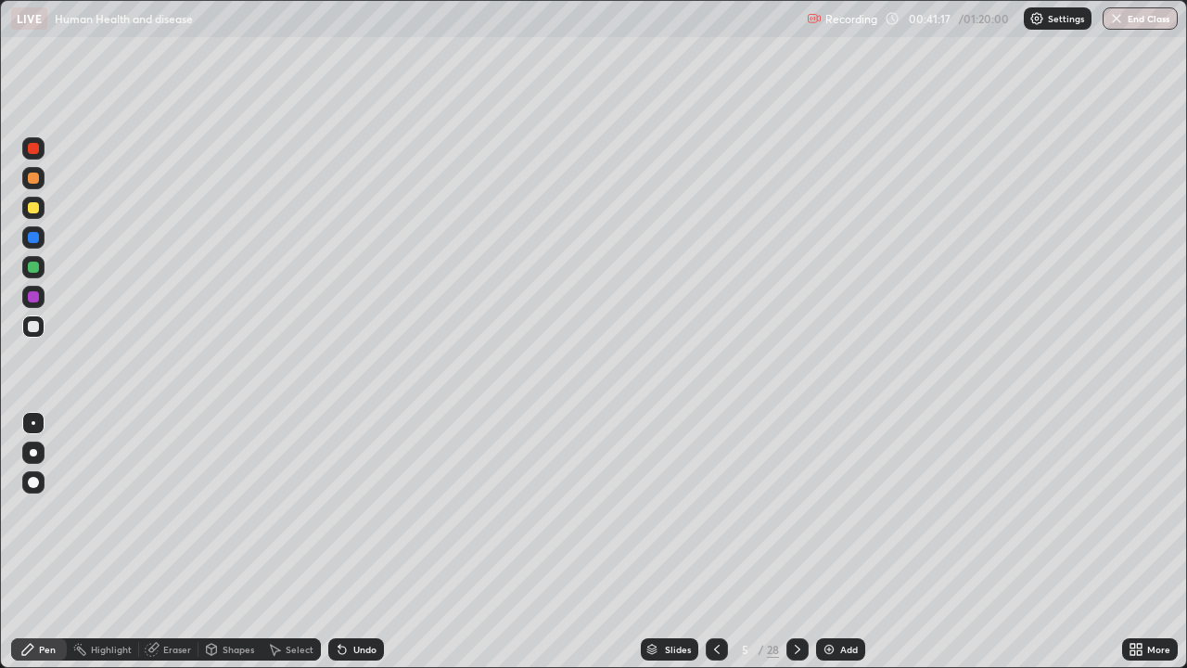
click at [714, 541] on icon at bounding box center [716, 649] width 15 height 15
click at [361, 541] on div "Undo" at bounding box center [356, 649] width 56 height 22
click at [360, 541] on div "Undo" at bounding box center [364, 648] width 23 height 9
click at [791, 541] on icon at bounding box center [797, 649] width 15 height 15
click at [46, 535] on div at bounding box center [34, 519] width 30 height 223
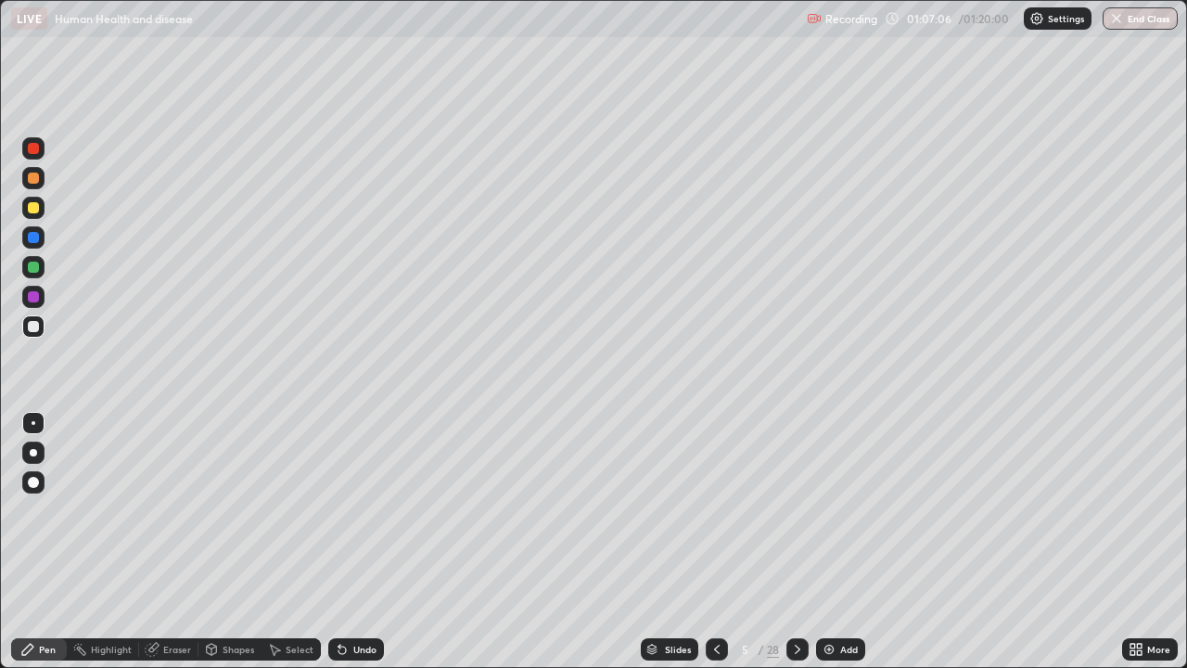
click at [1118, 20] on img "button" at bounding box center [1116, 18] width 15 height 15
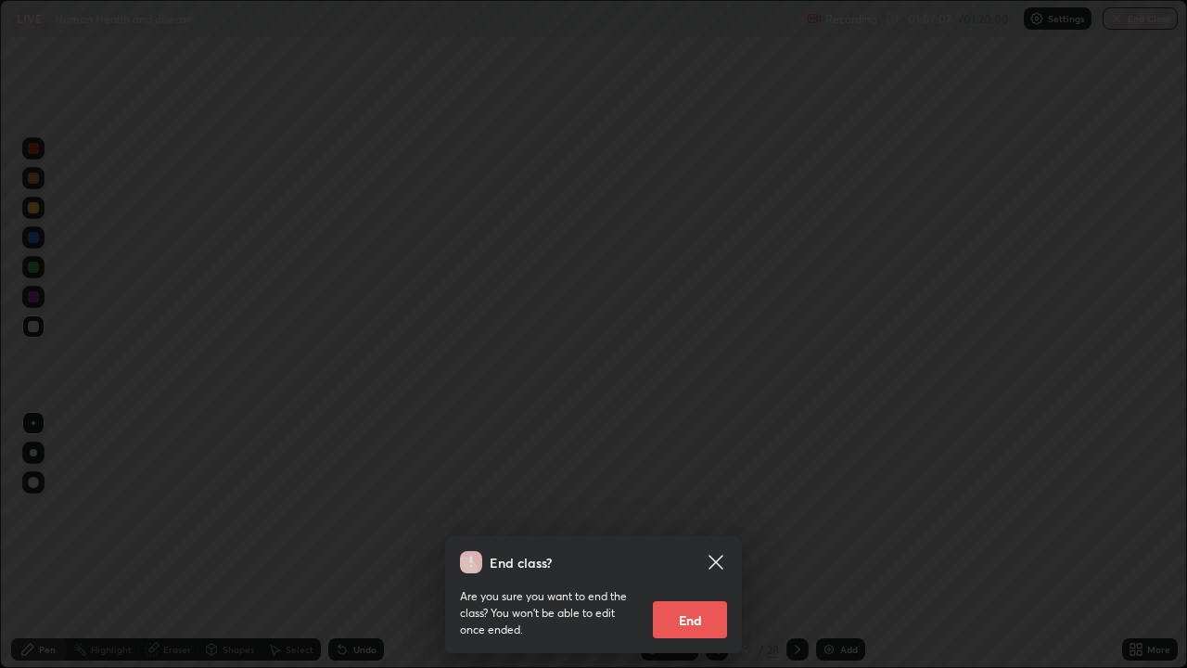
click at [701, 541] on button "End" at bounding box center [690, 619] width 74 height 37
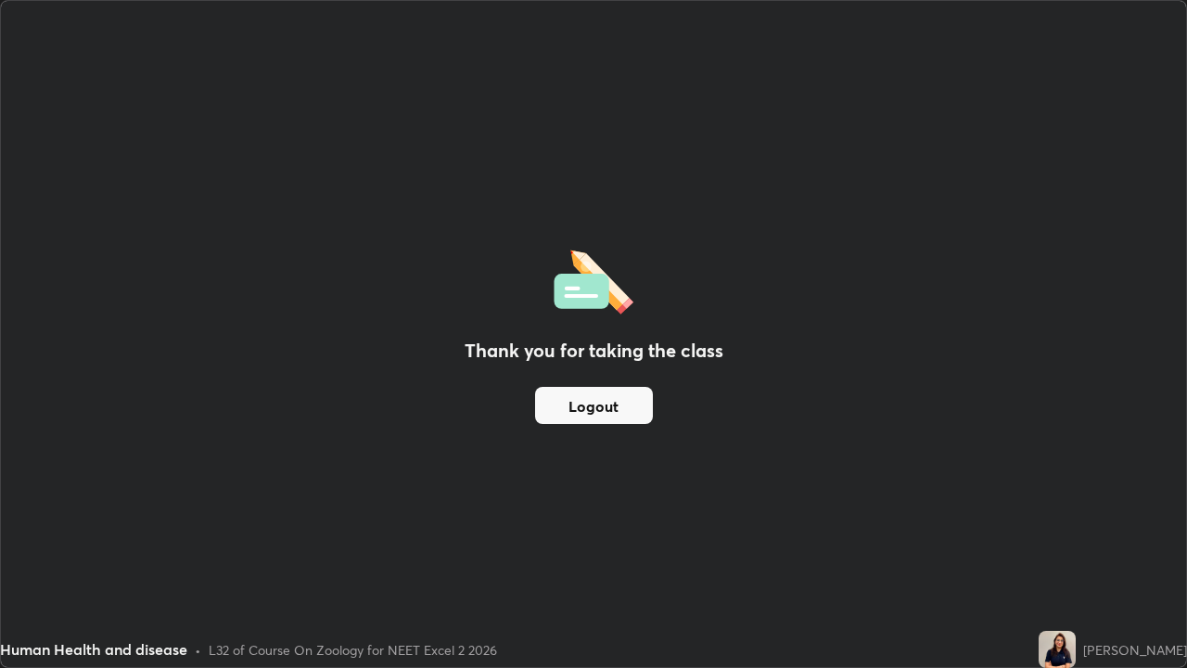
click at [620, 401] on button "Logout" at bounding box center [594, 405] width 118 height 37
